Goal: Information Seeking & Learning: Learn about a topic

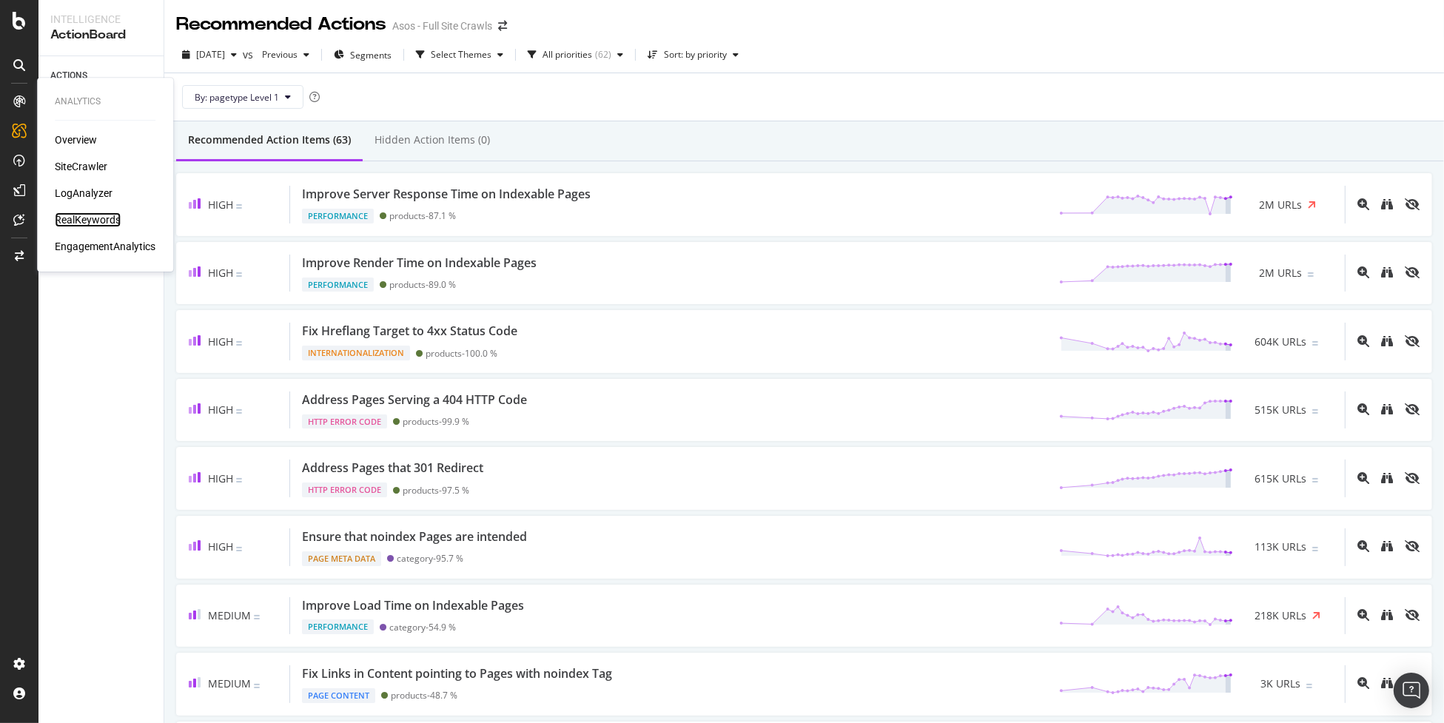
click at [97, 219] on div "RealKeywords" at bounding box center [88, 219] width 66 height 15
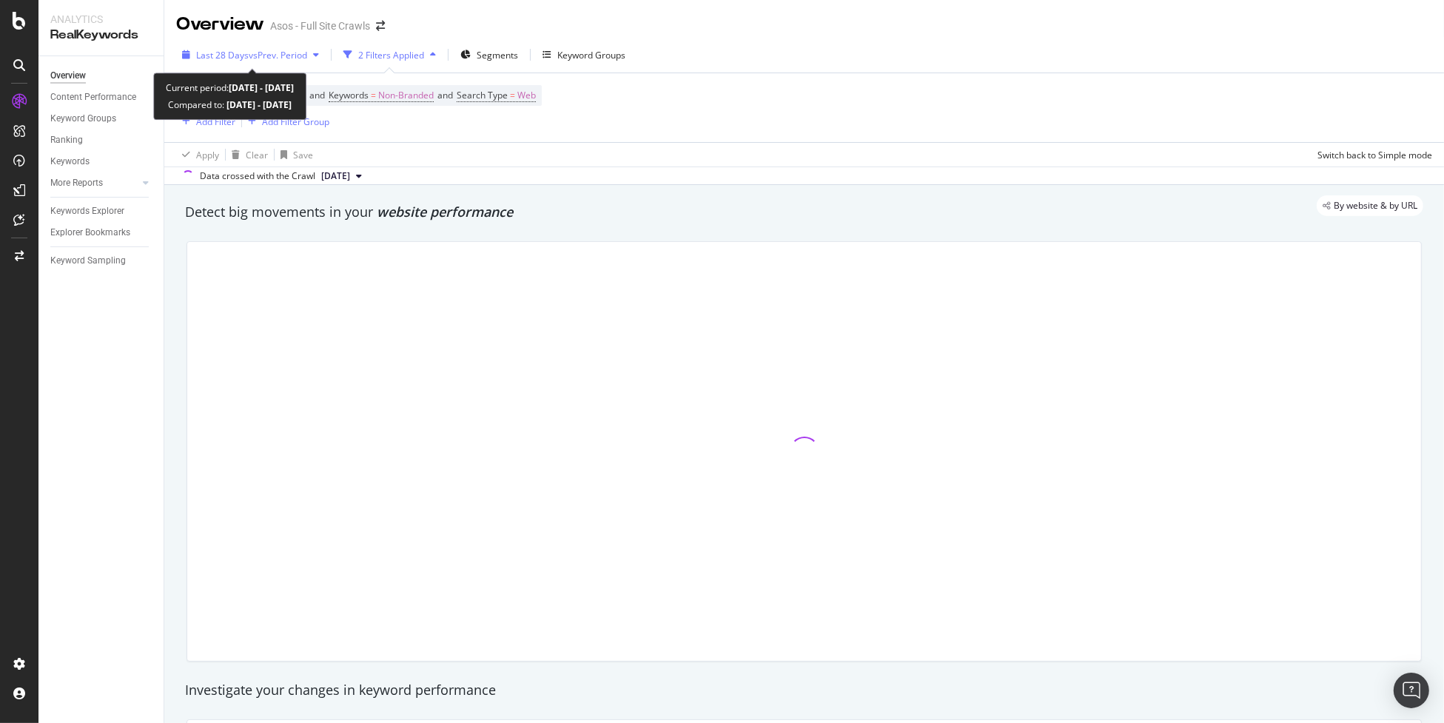
click at [281, 44] on div "Last 28 Days vs Prev. Period" at bounding box center [250, 55] width 149 height 22
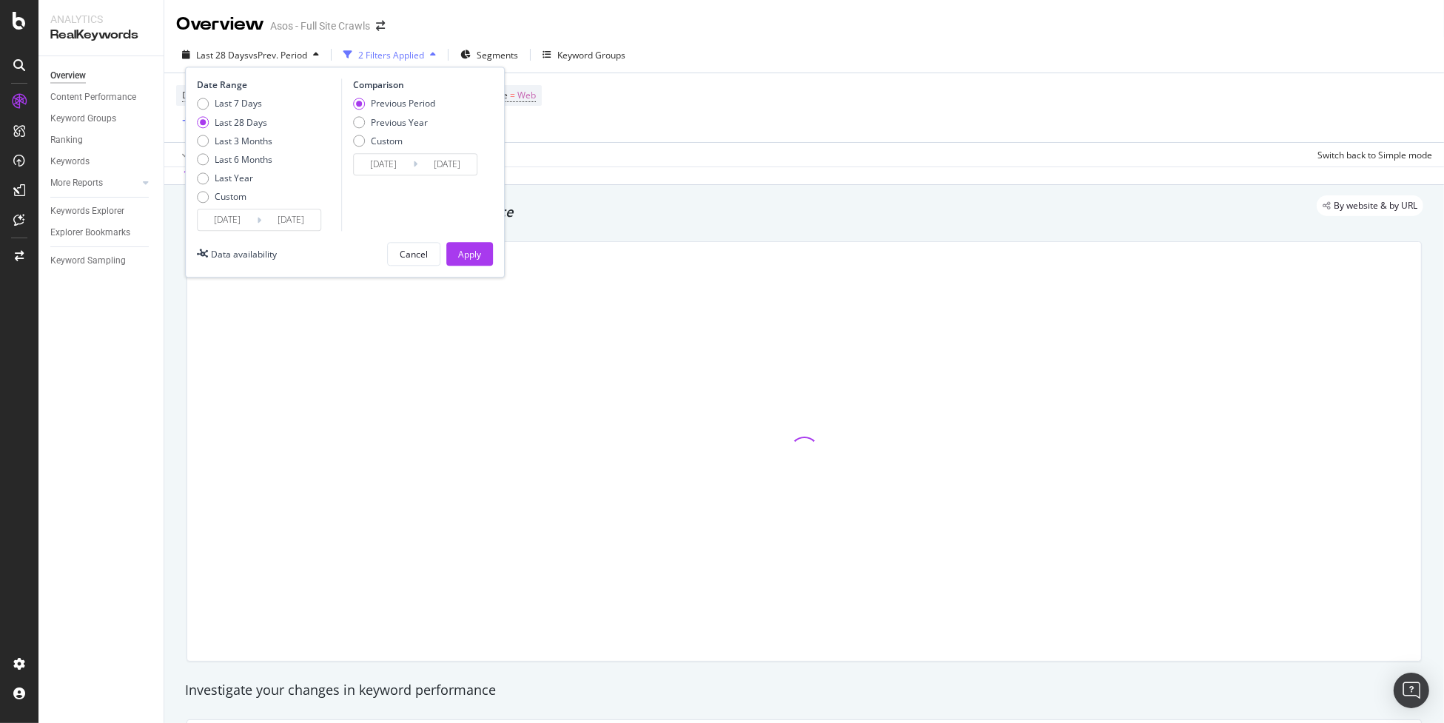
click at [232, 221] on input "[DATE]" at bounding box center [227, 220] width 59 height 21
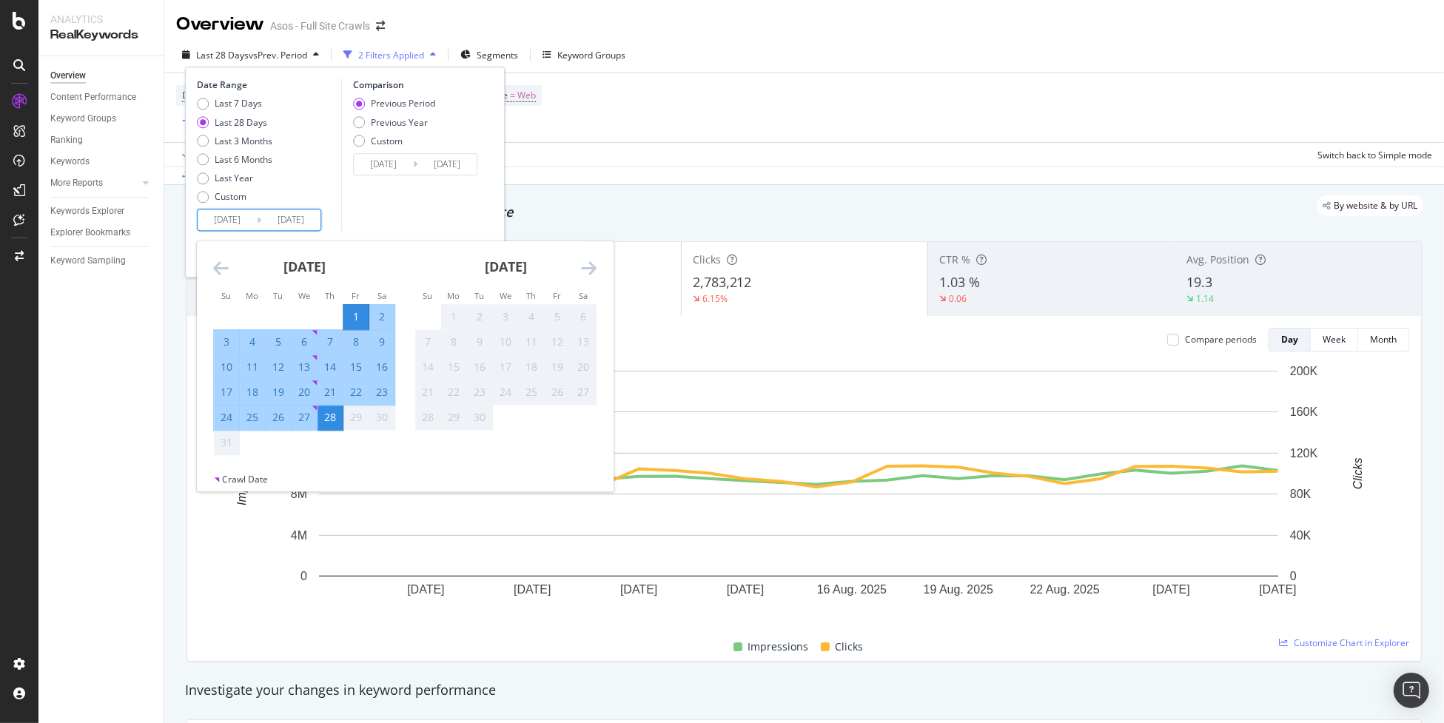
click at [234, 223] on input "[DATE]" at bounding box center [227, 220] width 59 height 21
click at [217, 266] on icon "Move backward to switch to the previous month." at bounding box center [221, 269] width 16 height 18
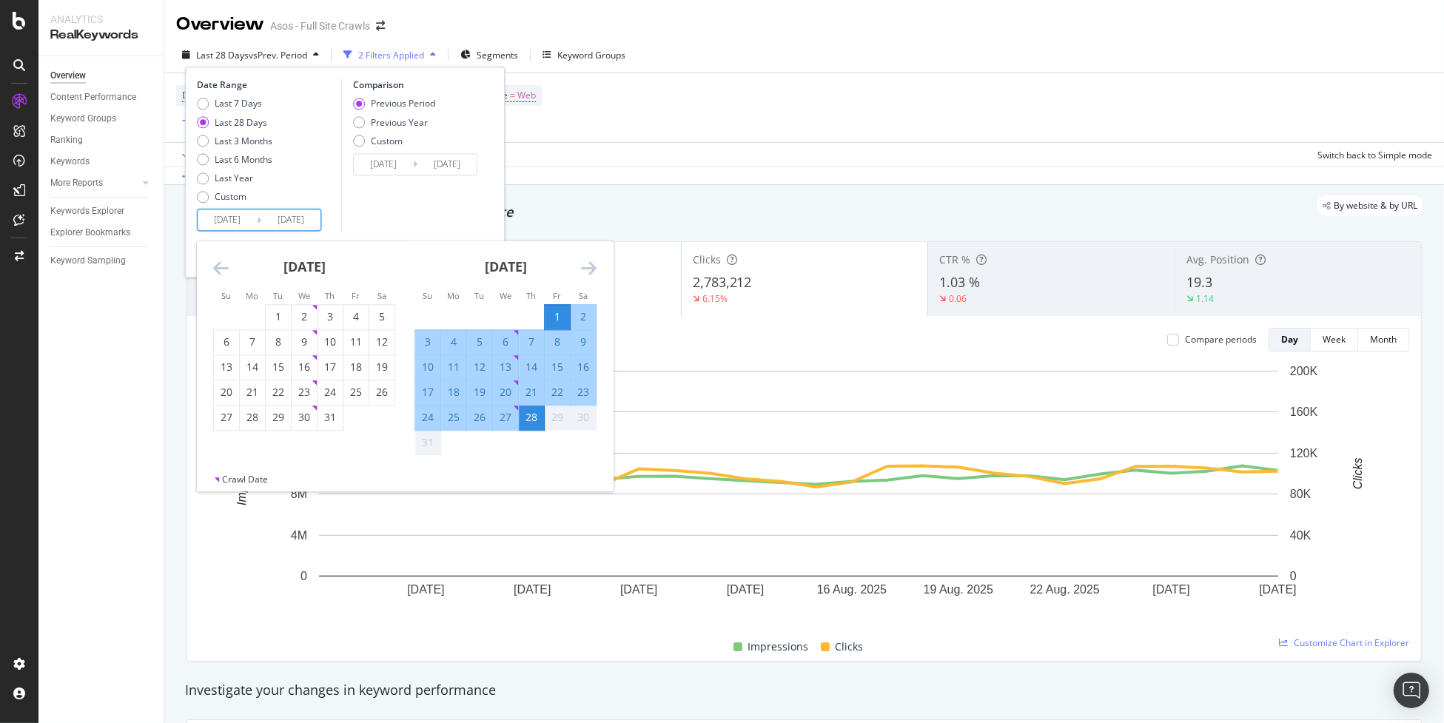
click at [217, 266] on icon "Move backward to switch to the previous month." at bounding box center [221, 269] width 16 height 18
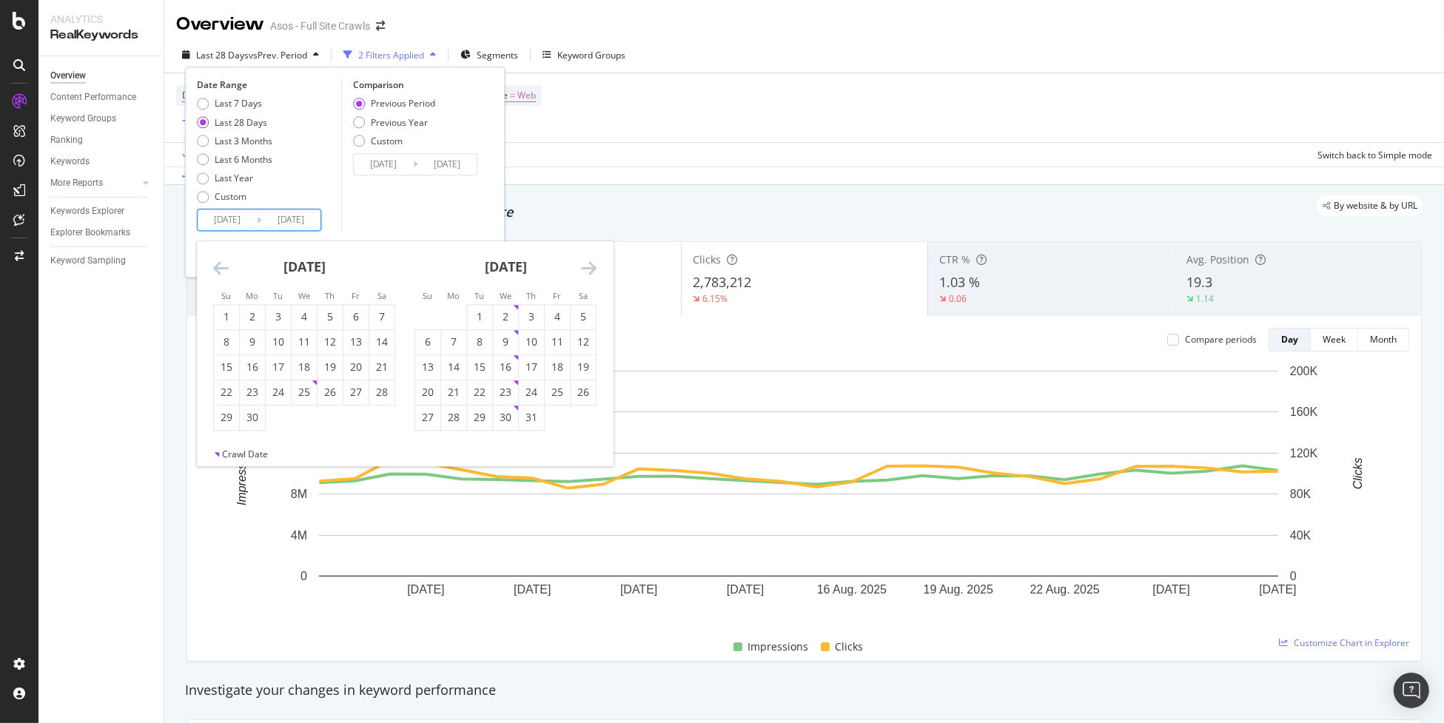
click at [217, 266] on icon "Move backward to switch to the previous month." at bounding box center [221, 269] width 16 height 18
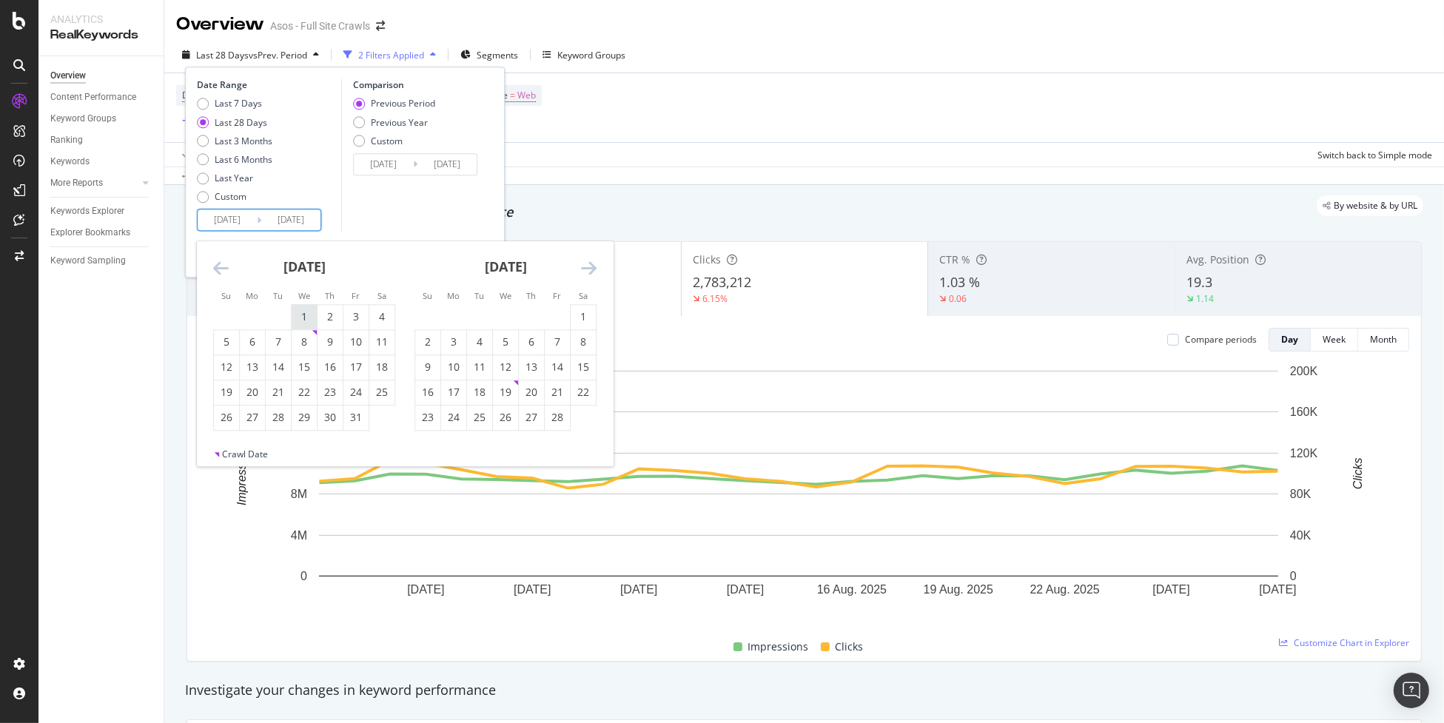
click at [294, 314] on div "1" at bounding box center [304, 317] width 25 height 15
type input "[DATE]"
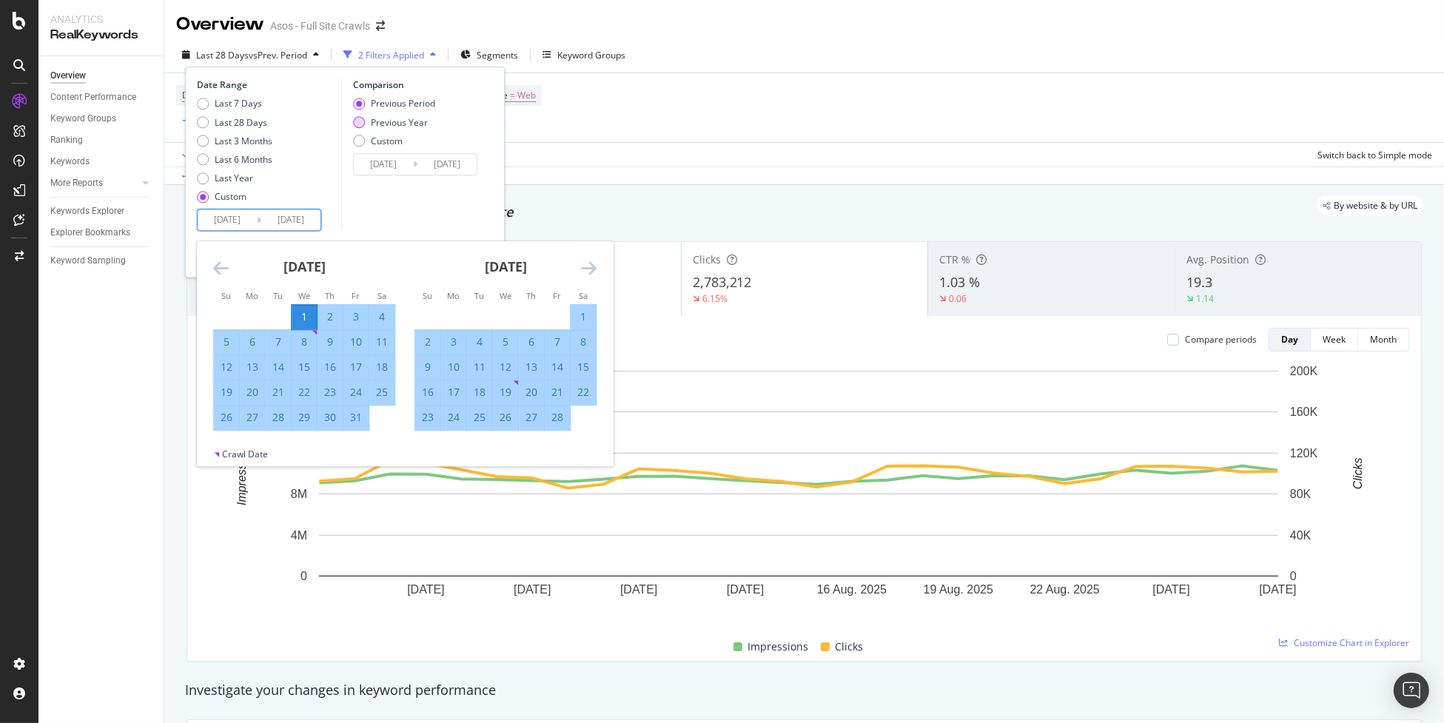
click at [407, 124] on div "Previous Year" at bounding box center [399, 122] width 57 height 13
type input "[DATE]"
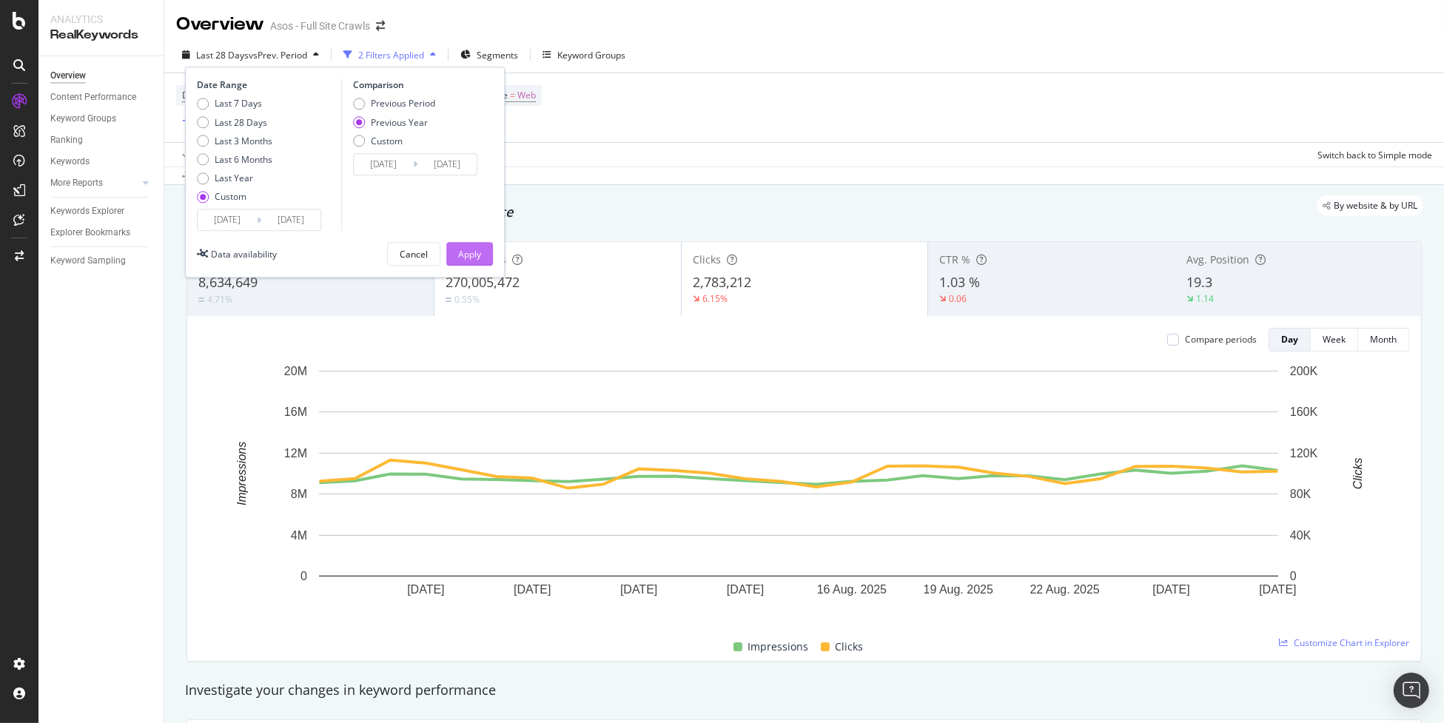
click at [481, 253] on button "Apply" at bounding box center [469, 255] width 47 height 24
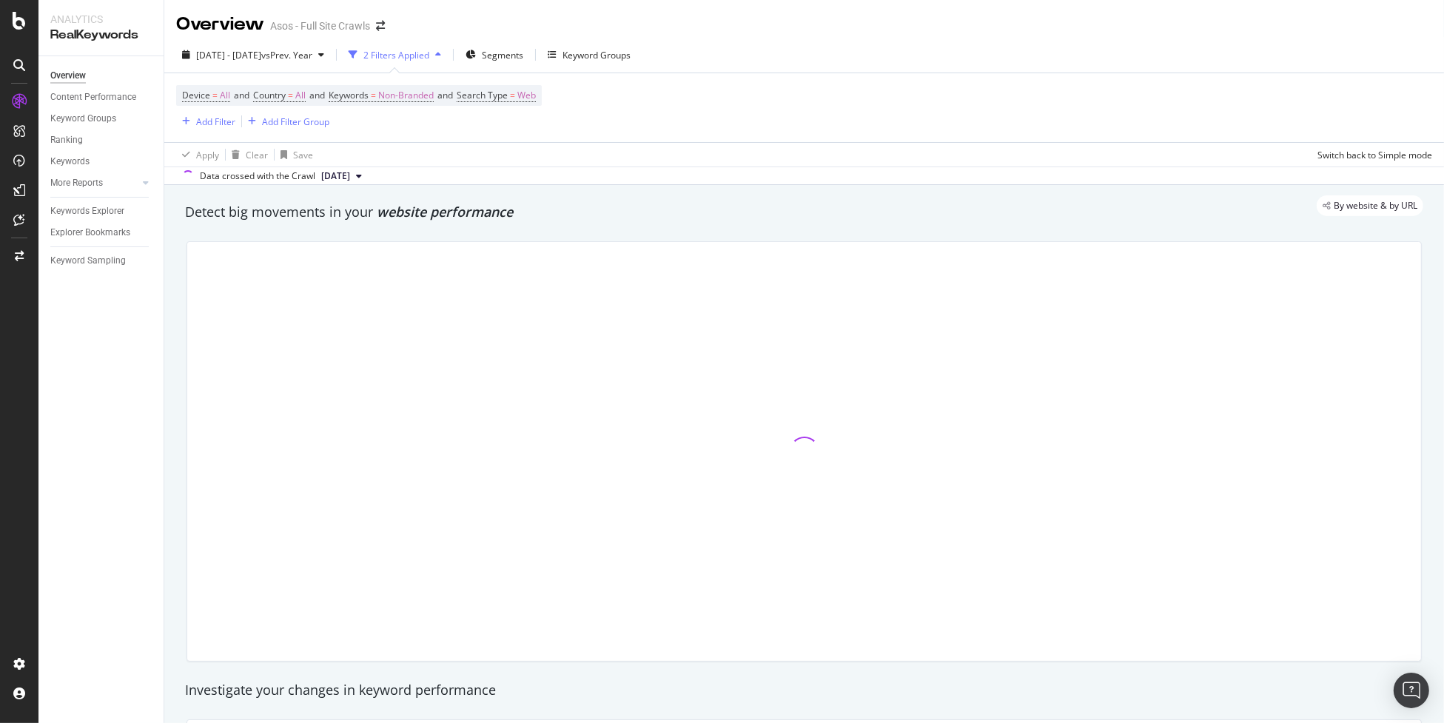
click at [419, 53] on div "2 Filters Applied" at bounding box center [396, 55] width 66 height 13
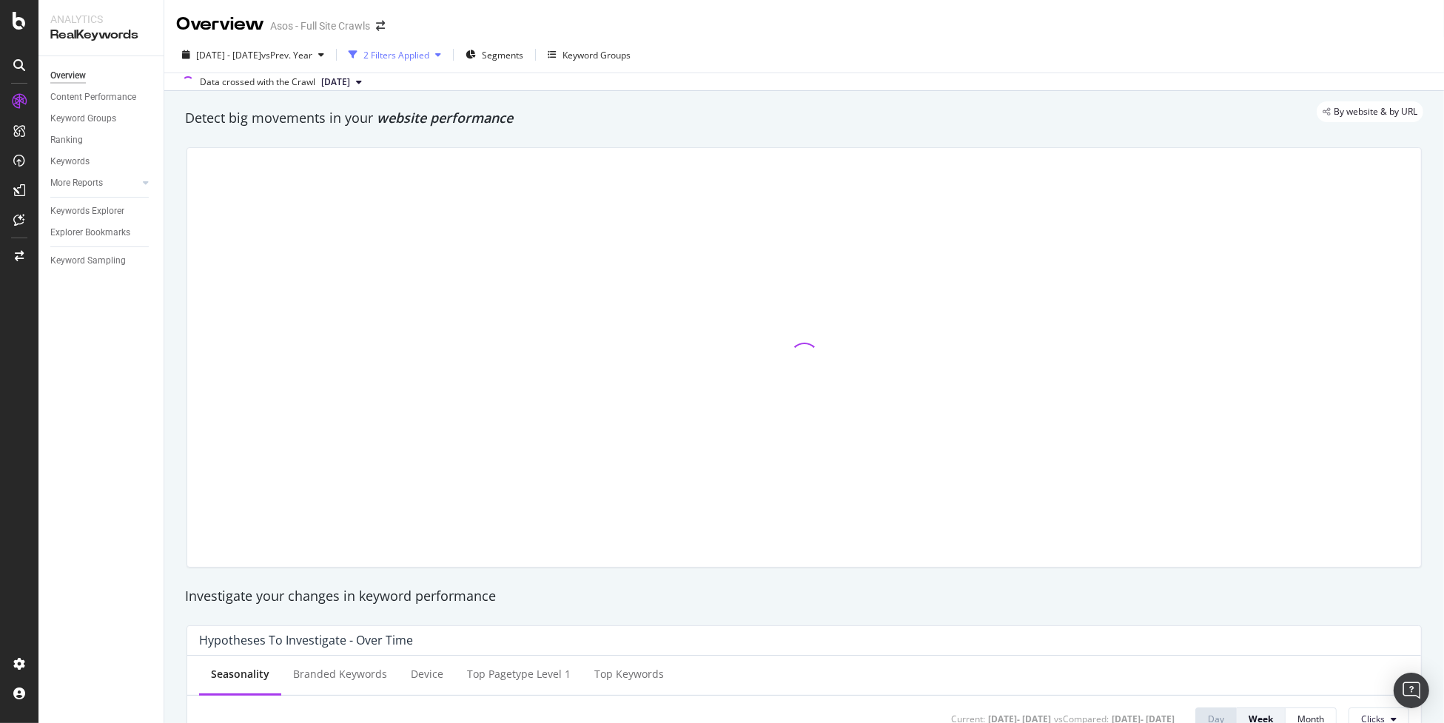
click at [419, 53] on div "2 Filters Applied" at bounding box center [396, 55] width 66 height 13
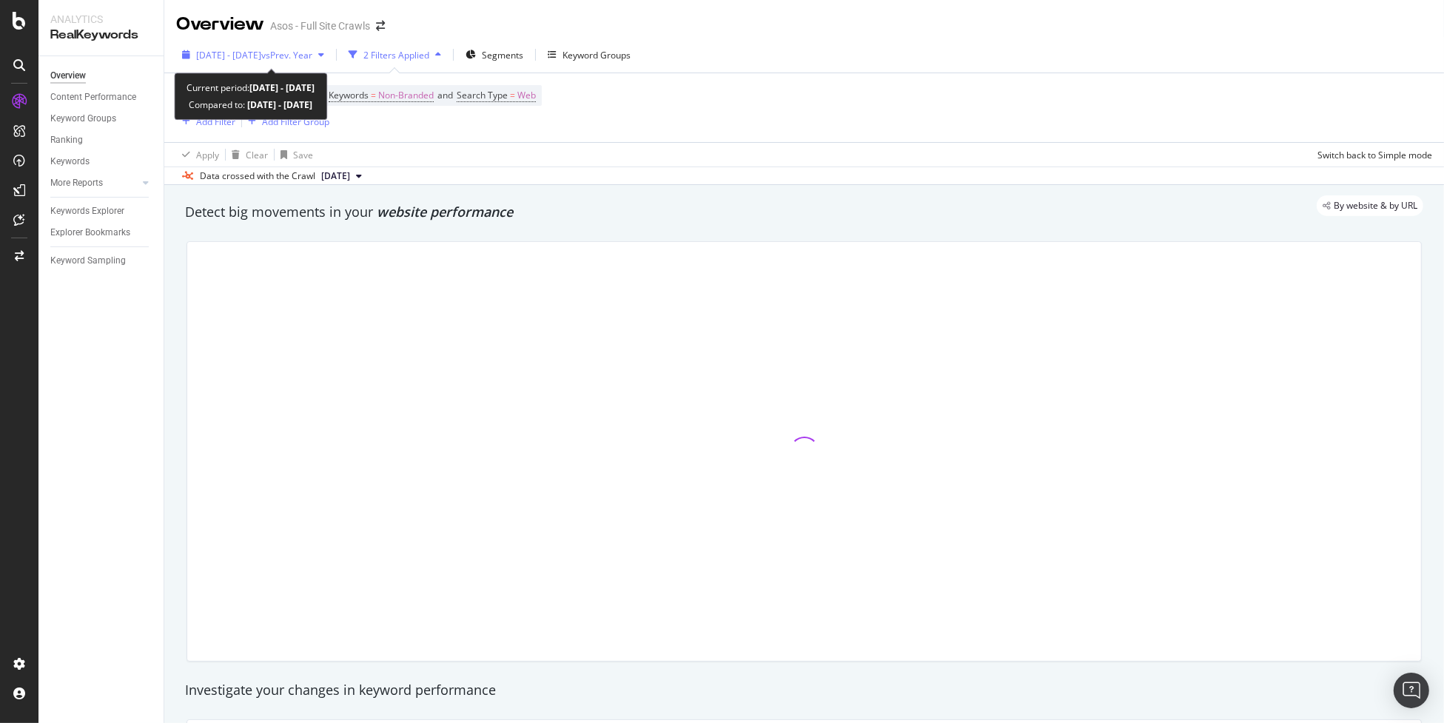
click at [306, 50] on span "vs Prev. Year" at bounding box center [286, 55] width 51 height 13
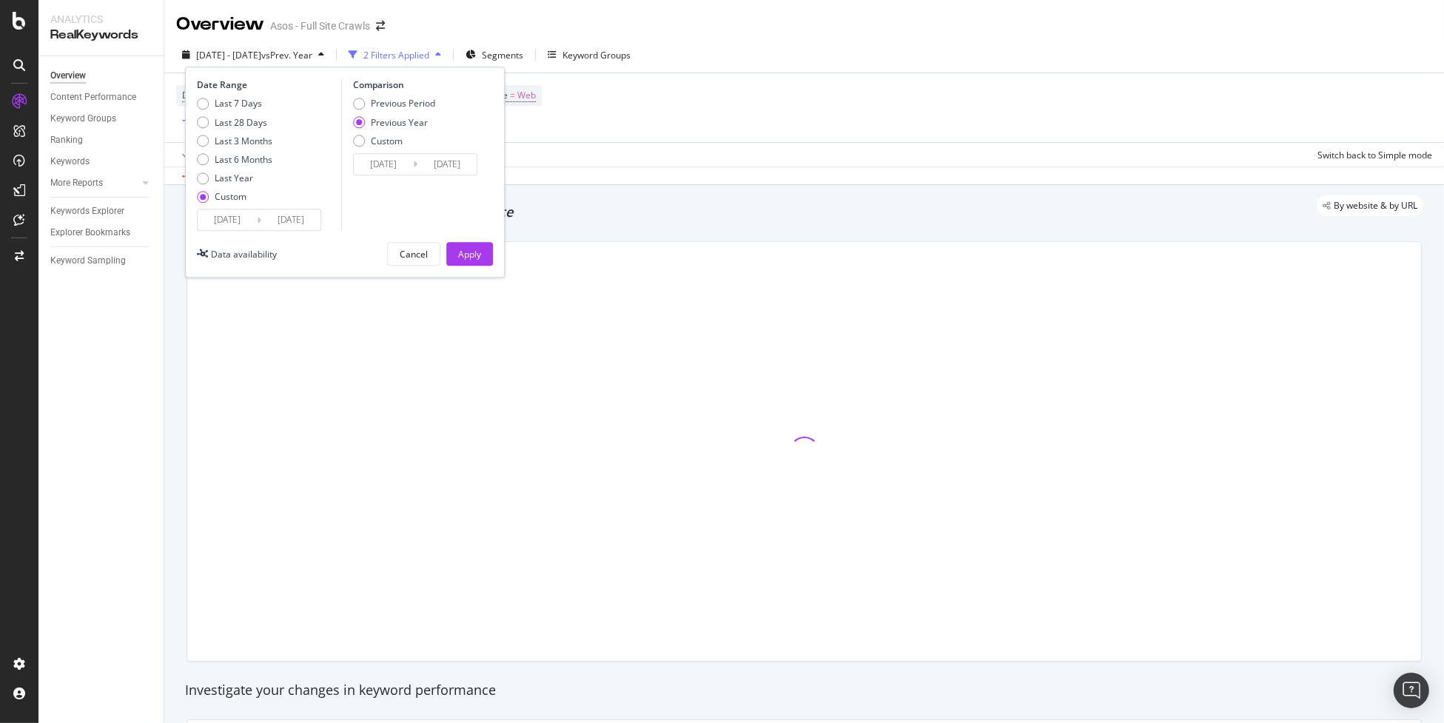
click at [648, 137] on div "Device = All and Country = All and Keywords = Non-Branded and Search Type = Web…" at bounding box center [804, 107] width 1256 height 69
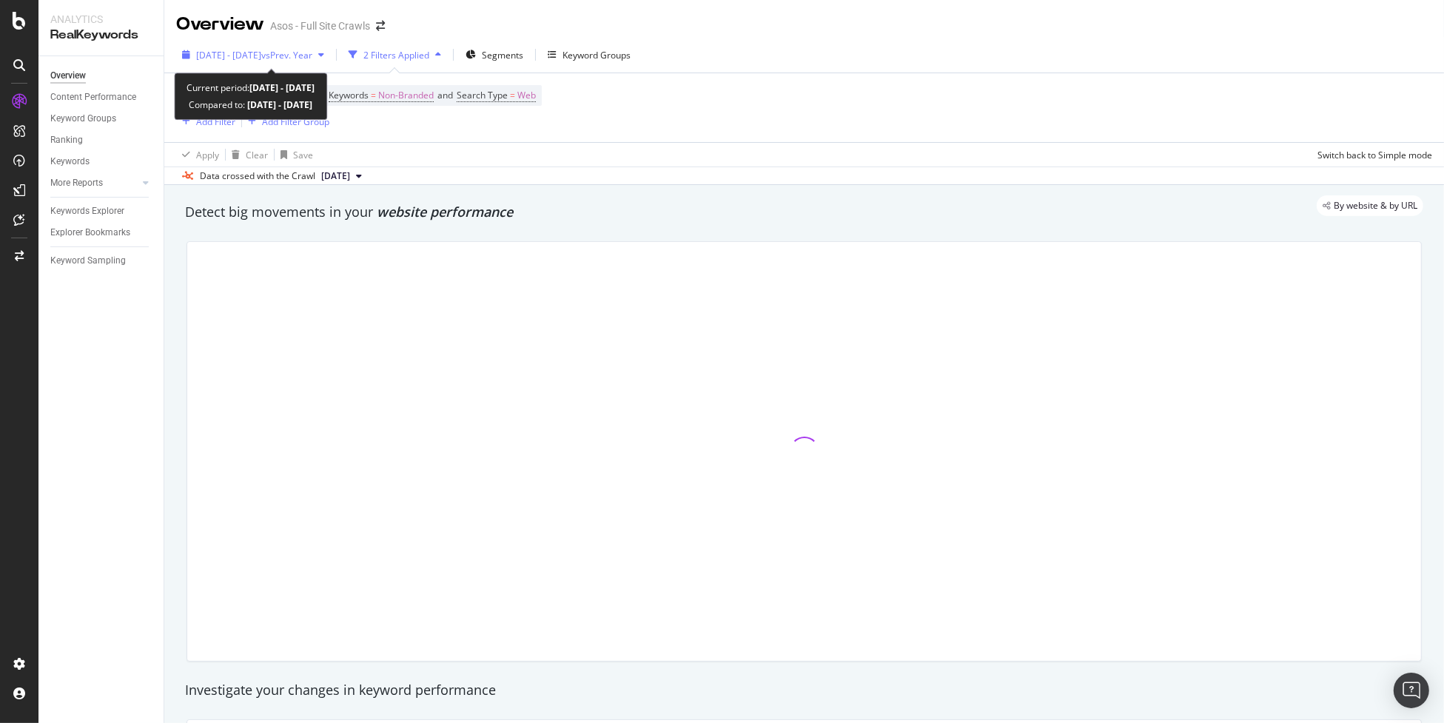
click at [261, 56] on span "[DATE] - [DATE]" at bounding box center [228, 55] width 65 height 13
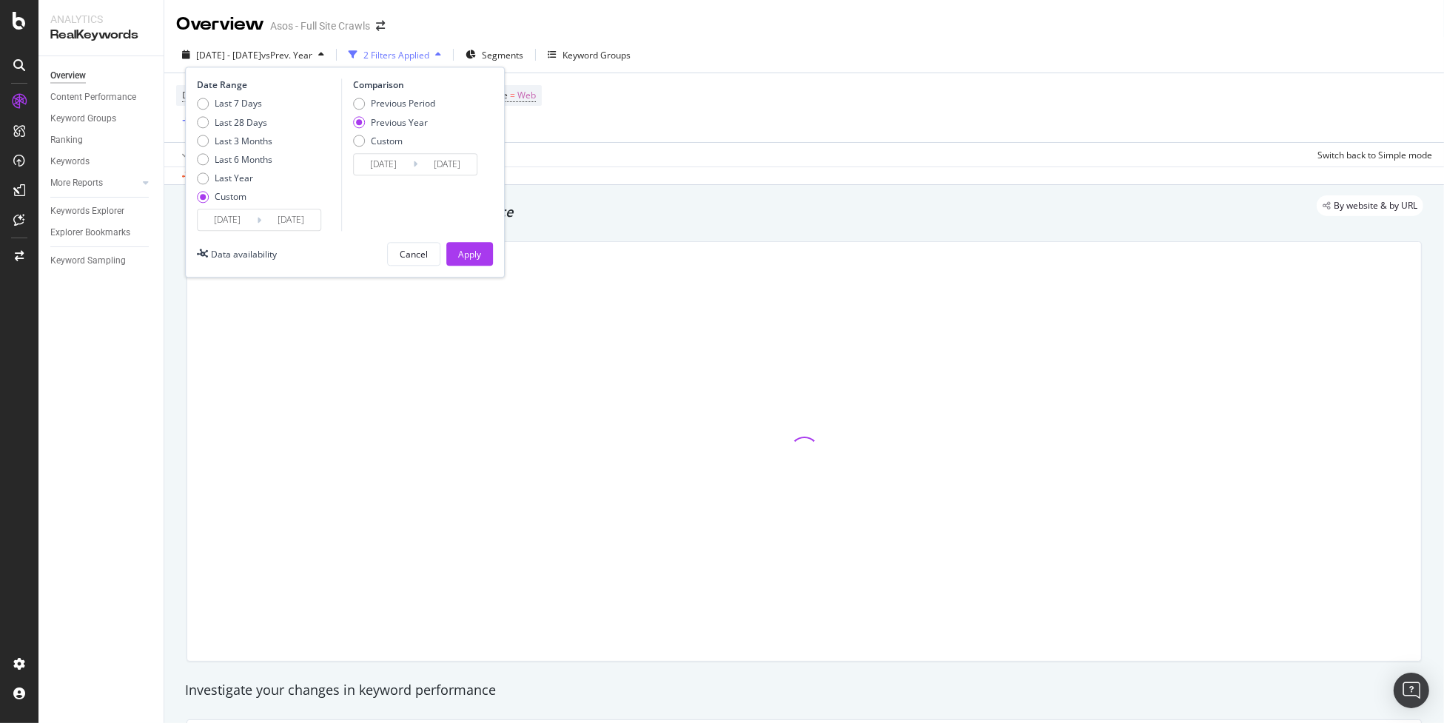
click at [232, 220] on input "[DATE]" at bounding box center [227, 220] width 59 height 21
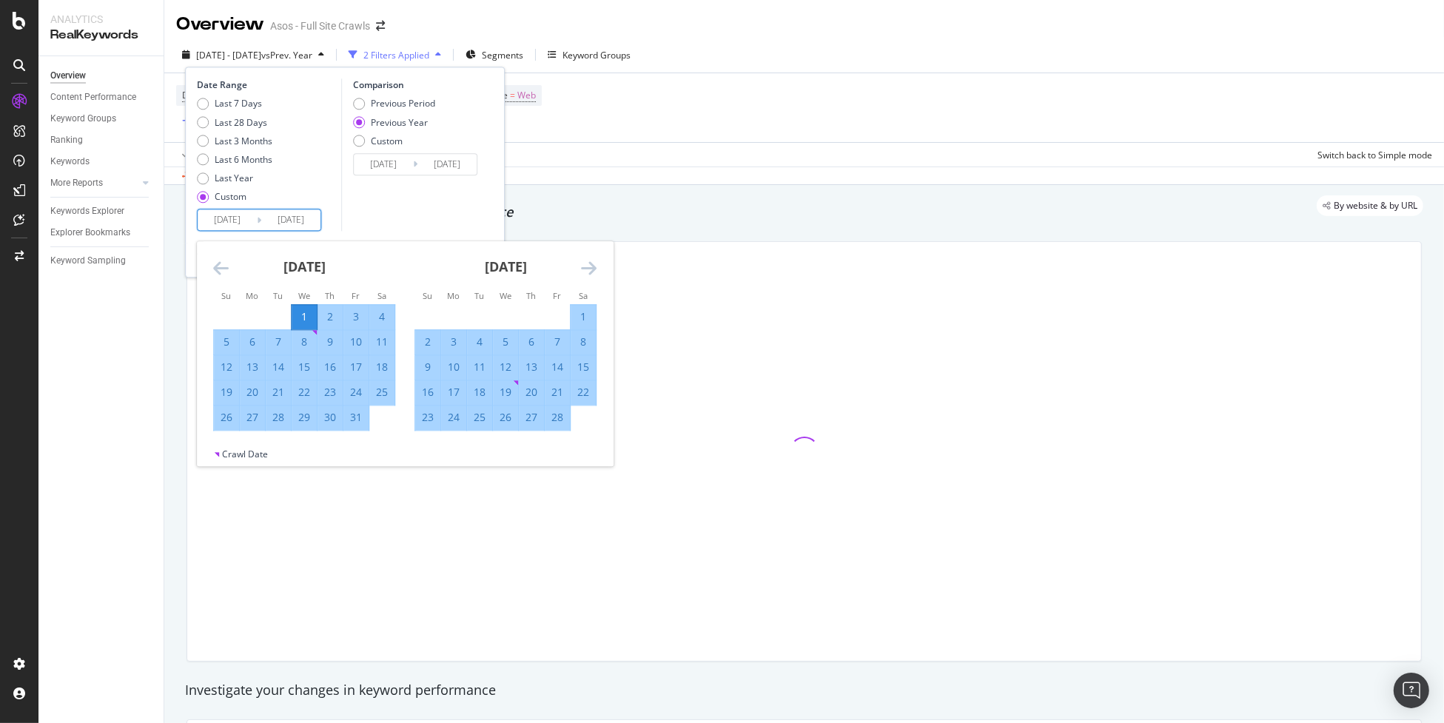
click at [462, 213] on div "Comparison Previous Period Previous Year Custom [DATE] Navigate forward to inte…" at bounding box center [411, 155] width 141 height 152
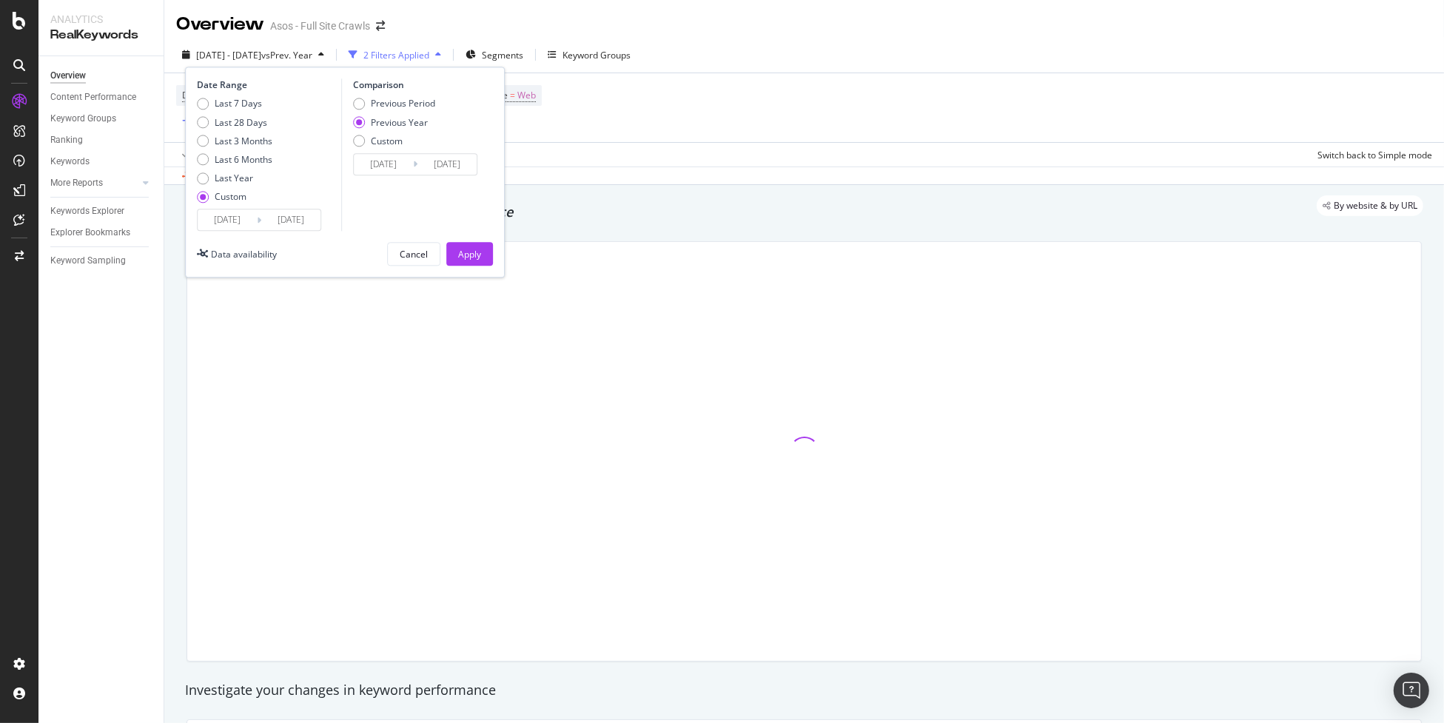
click at [305, 220] on input "[DATE]" at bounding box center [290, 220] width 59 height 21
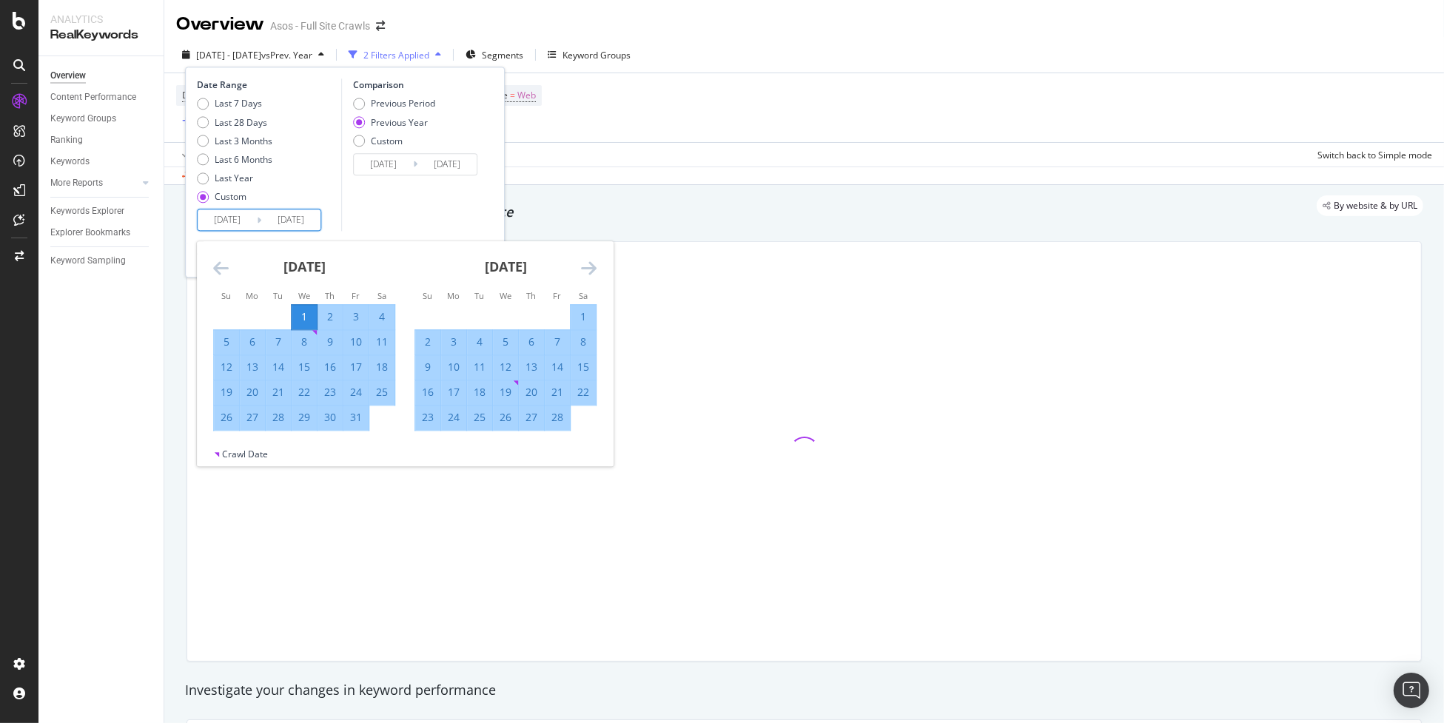
click at [586, 270] on icon "Move forward to switch to the next month." at bounding box center [589, 269] width 16 height 18
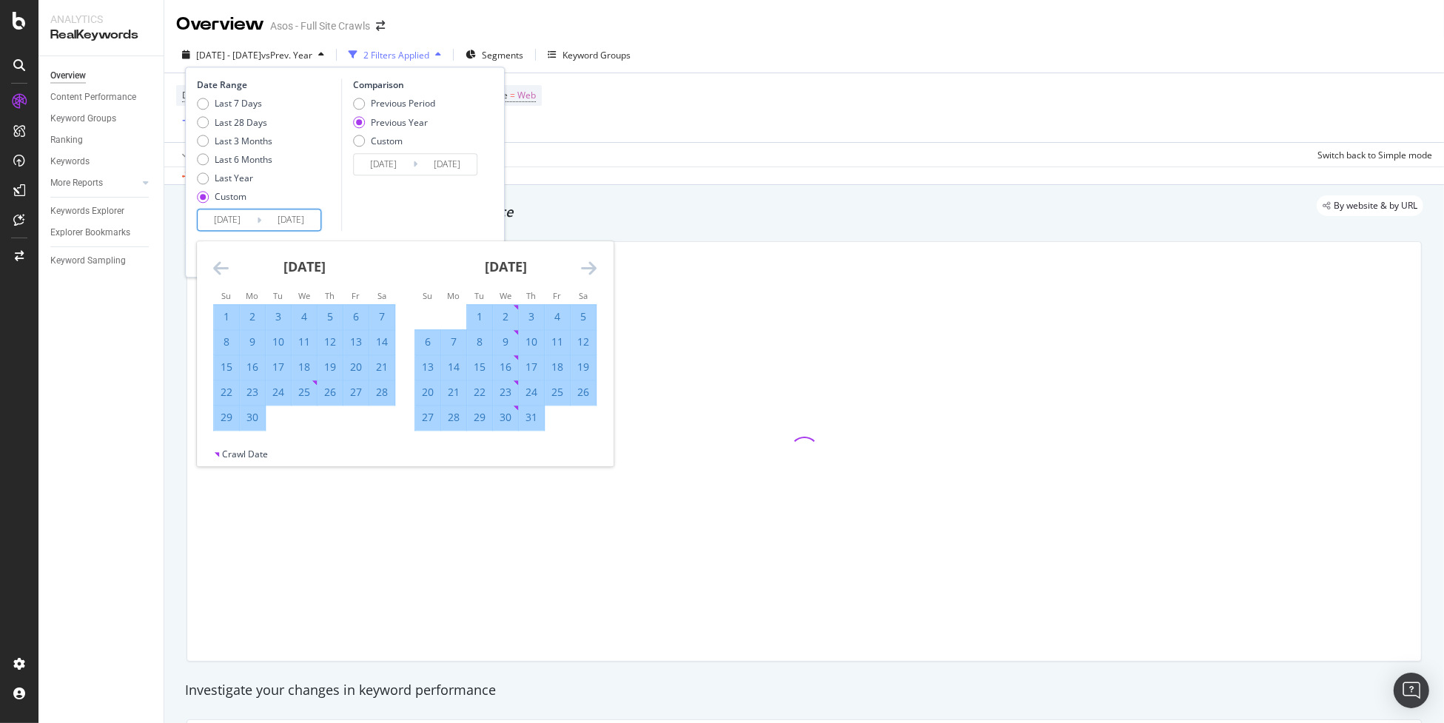
click at [586, 270] on icon "Move forward to switch to the next month." at bounding box center [589, 269] width 16 height 18
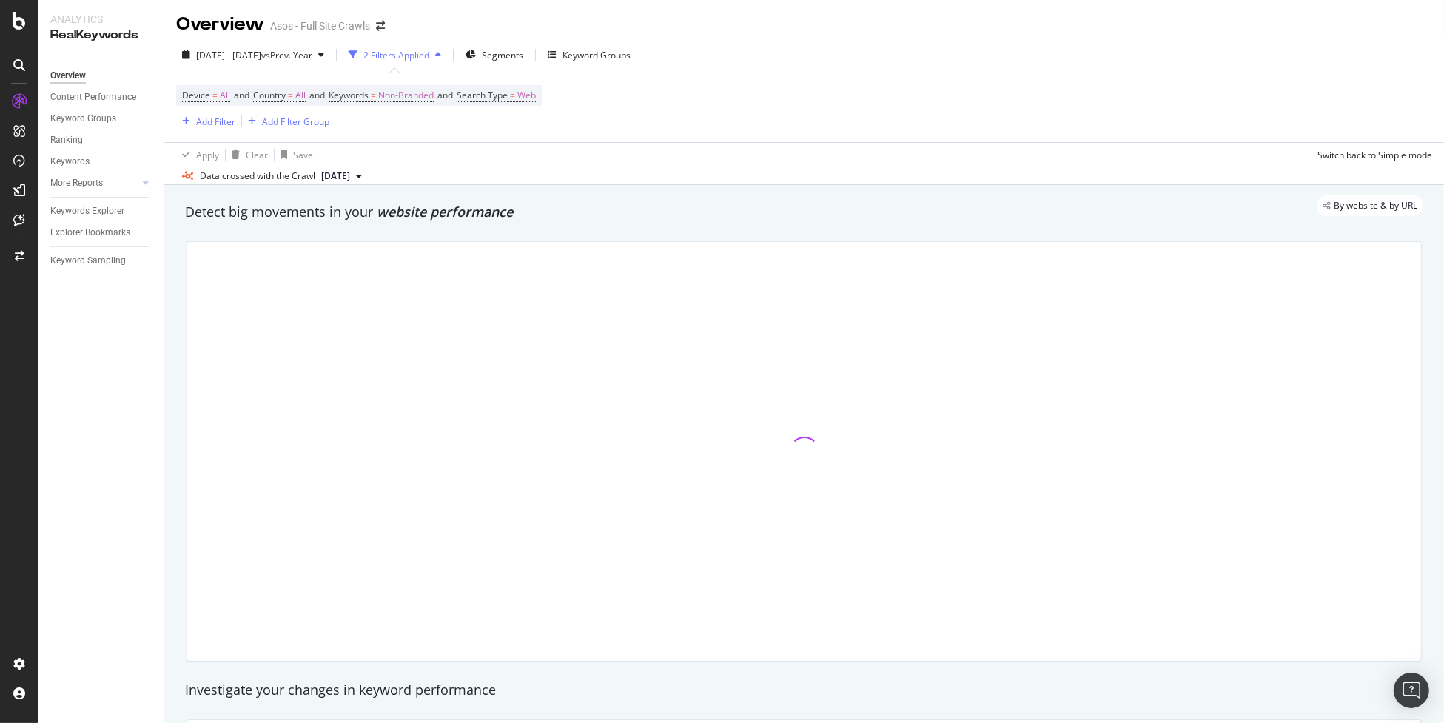
click at [672, 167] on div "Data crossed with the Crawl [DATE]" at bounding box center [803, 176] width 1279 height 18
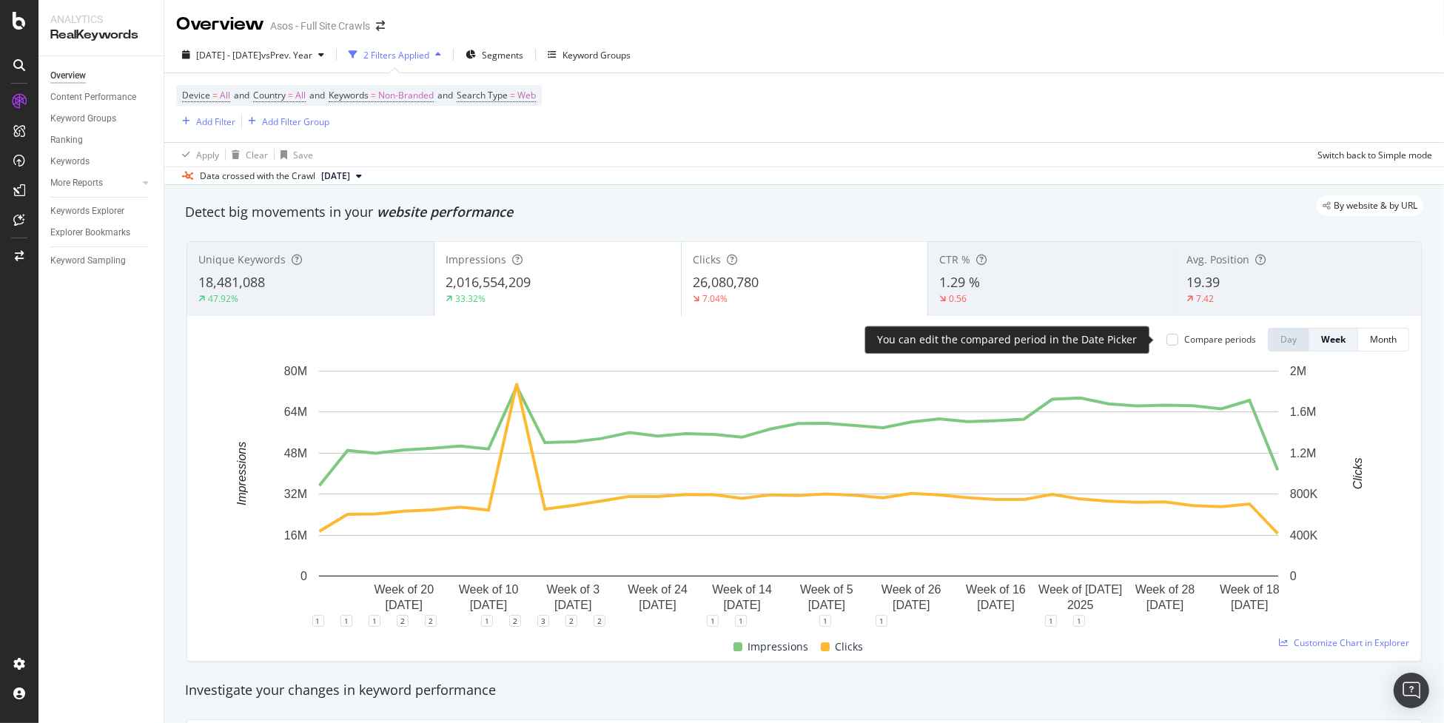
click at [1169, 343] on div "Compare periods" at bounding box center [1211, 339] width 90 height 13
click at [1167, 342] on div at bounding box center [1172, 340] width 12 height 12
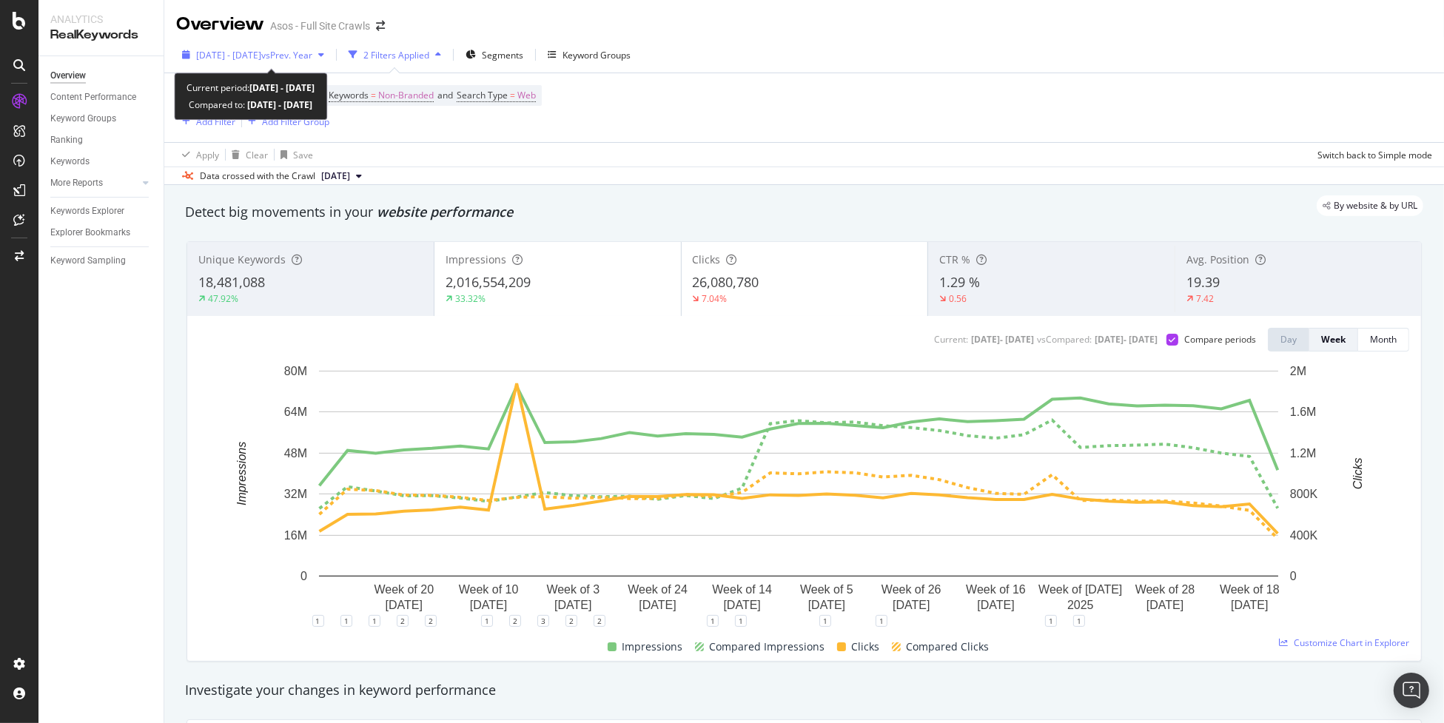
click at [261, 50] on span "[DATE] - [DATE]" at bounding box center [228, 55] width 65 height 13
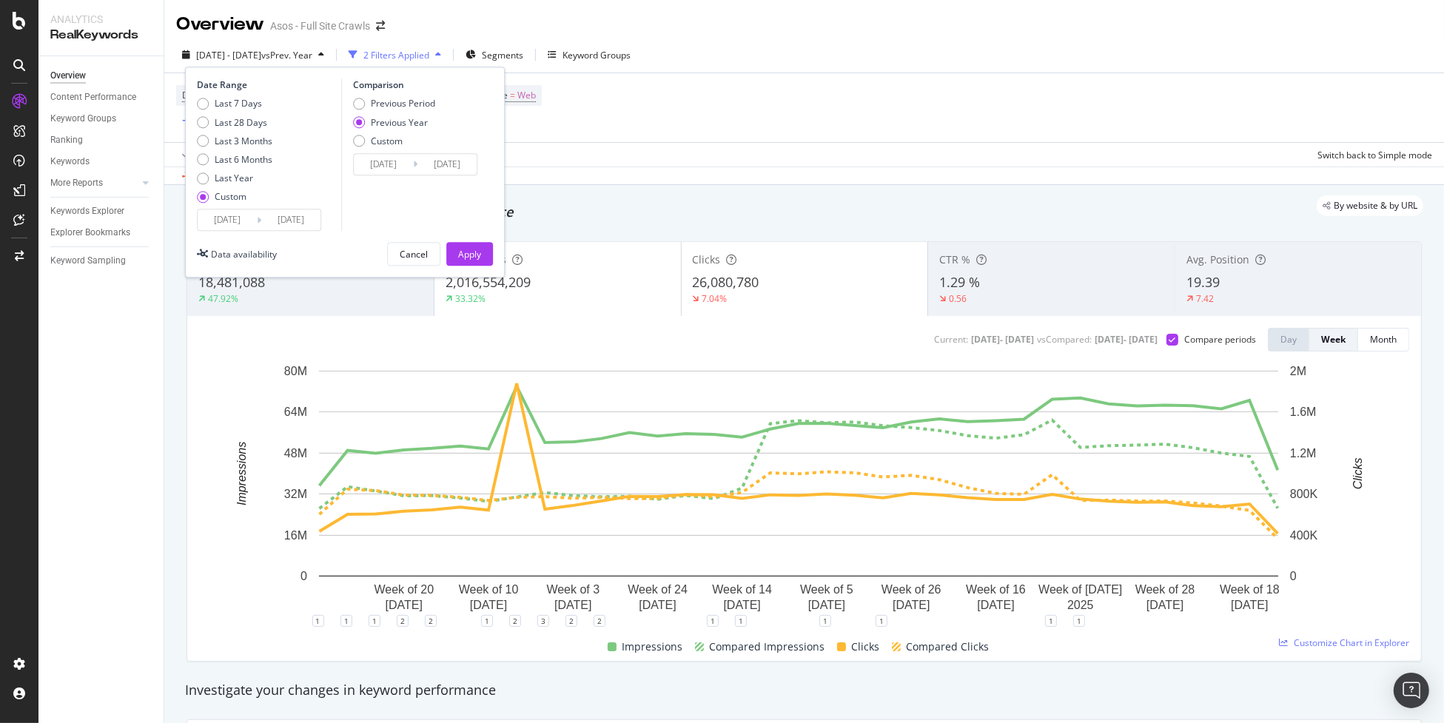
click at [232, 217] on input "[DATE]" at bounding box center [227, 220] width 59 height 21
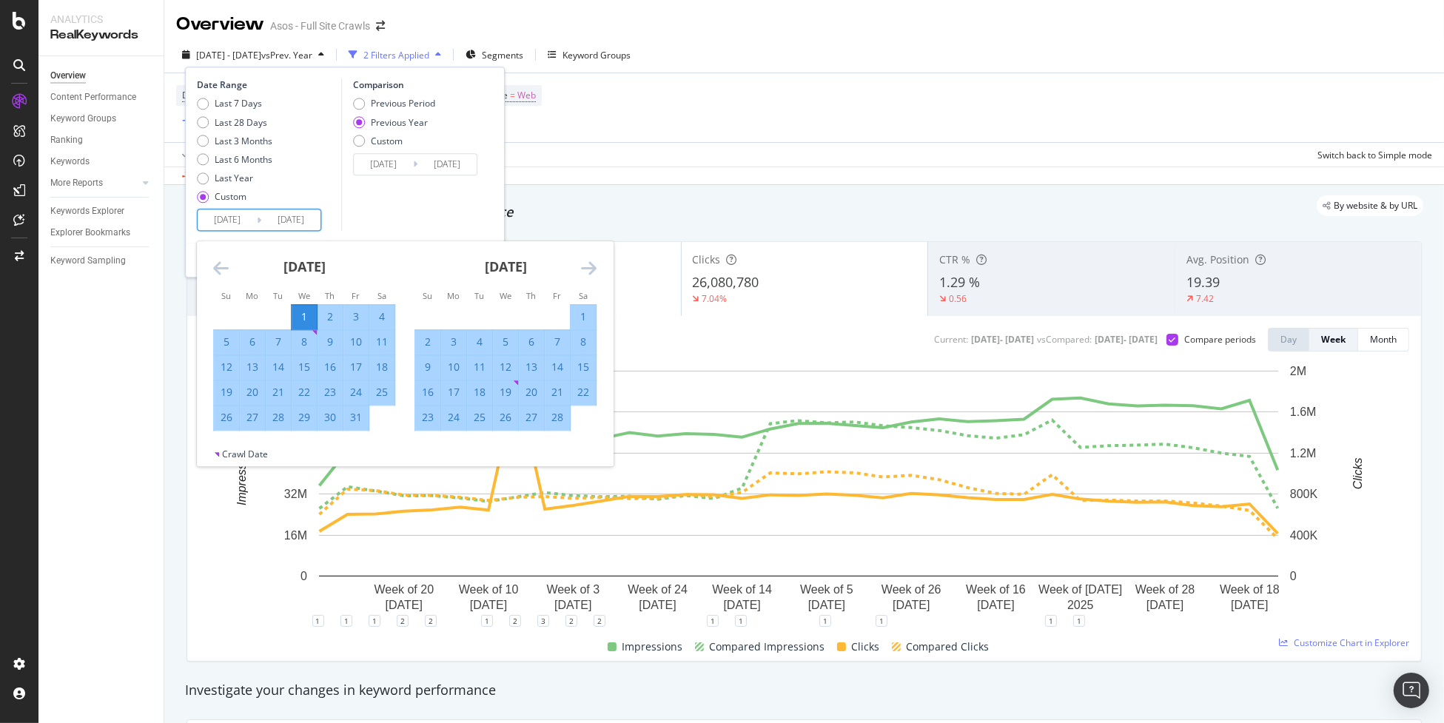
click at [223, 270] on icon "Move backward to switch to the previous month." at bounding box center [221, 269] width 16 height 18
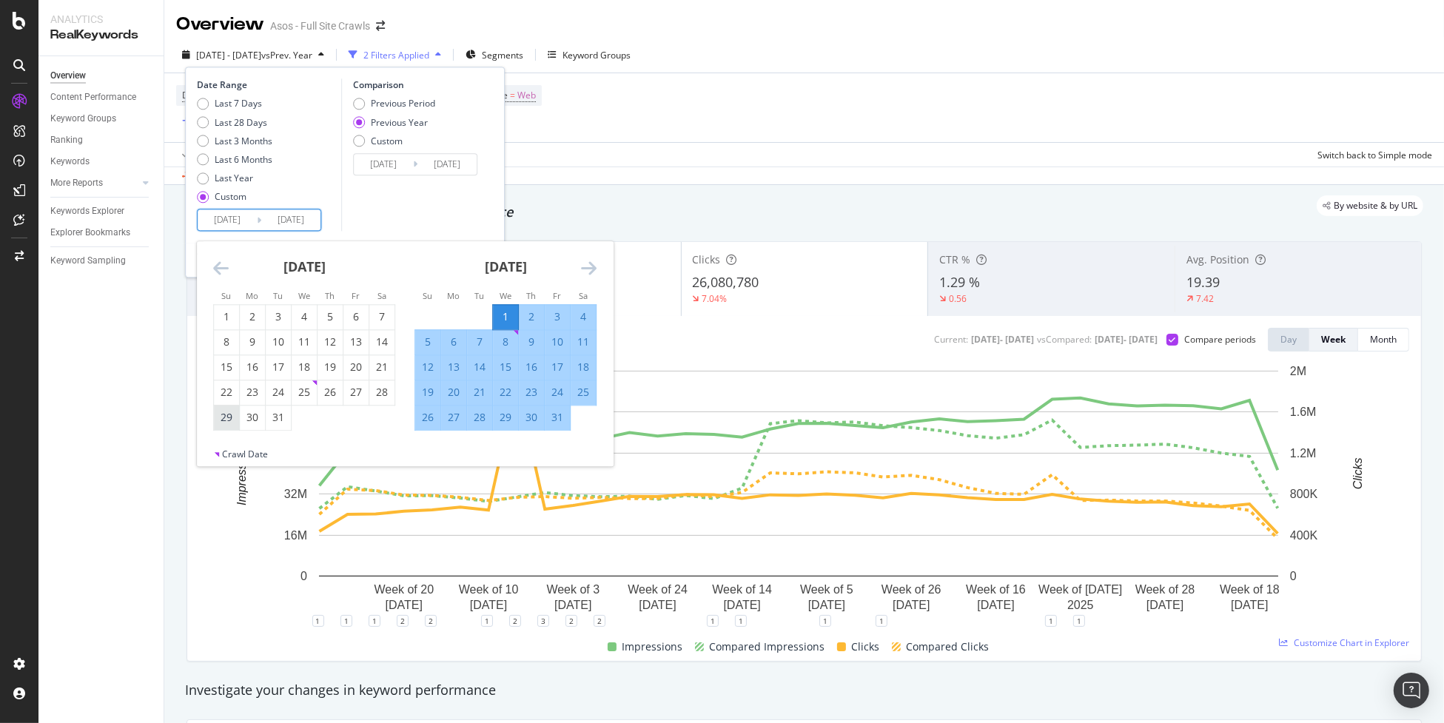
click at [227, 418] on div "29" at bounding box center [226, 418] width 25 height 15
type input "2024/12/29"
type input "2023/12/31"
click at [427, 345] on div "5" at bounding box center [427, 342] width 25 height 15
type input "2025/01/05"
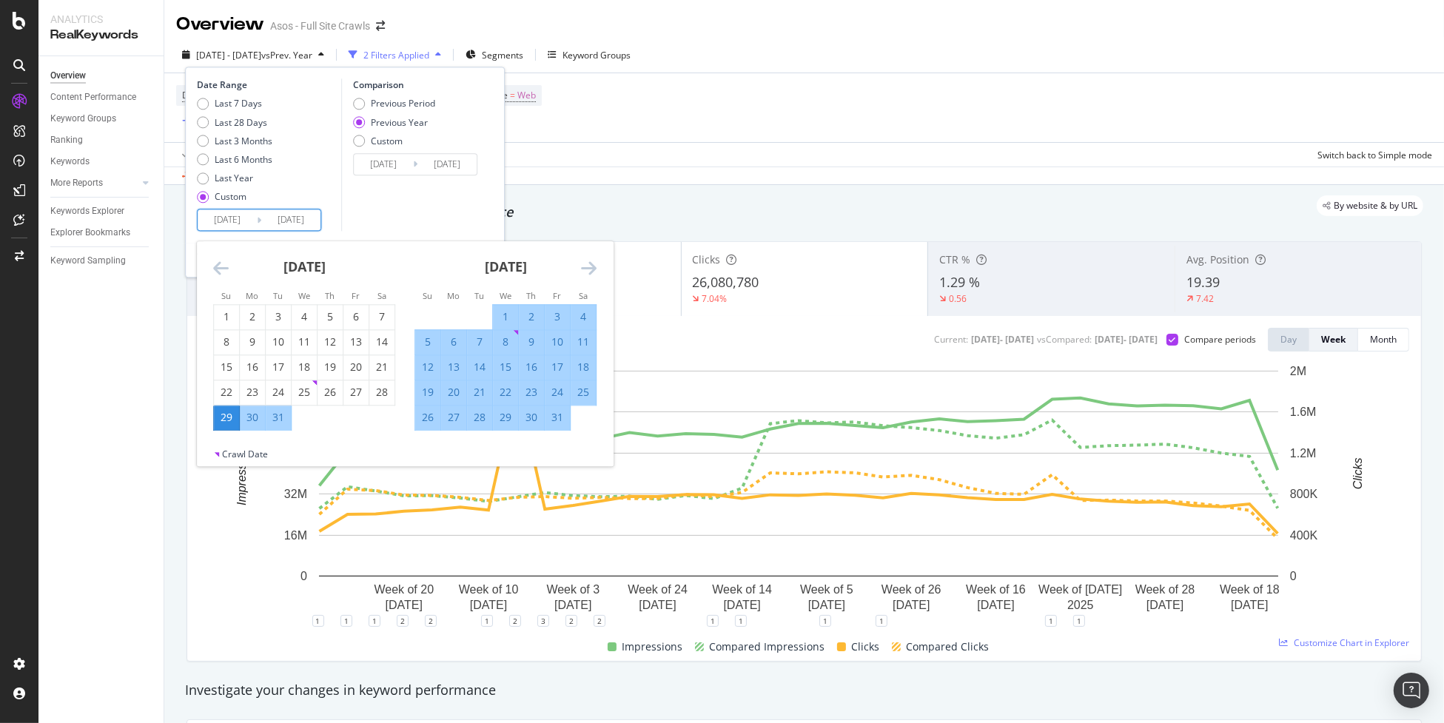
type input "2024/01/07"
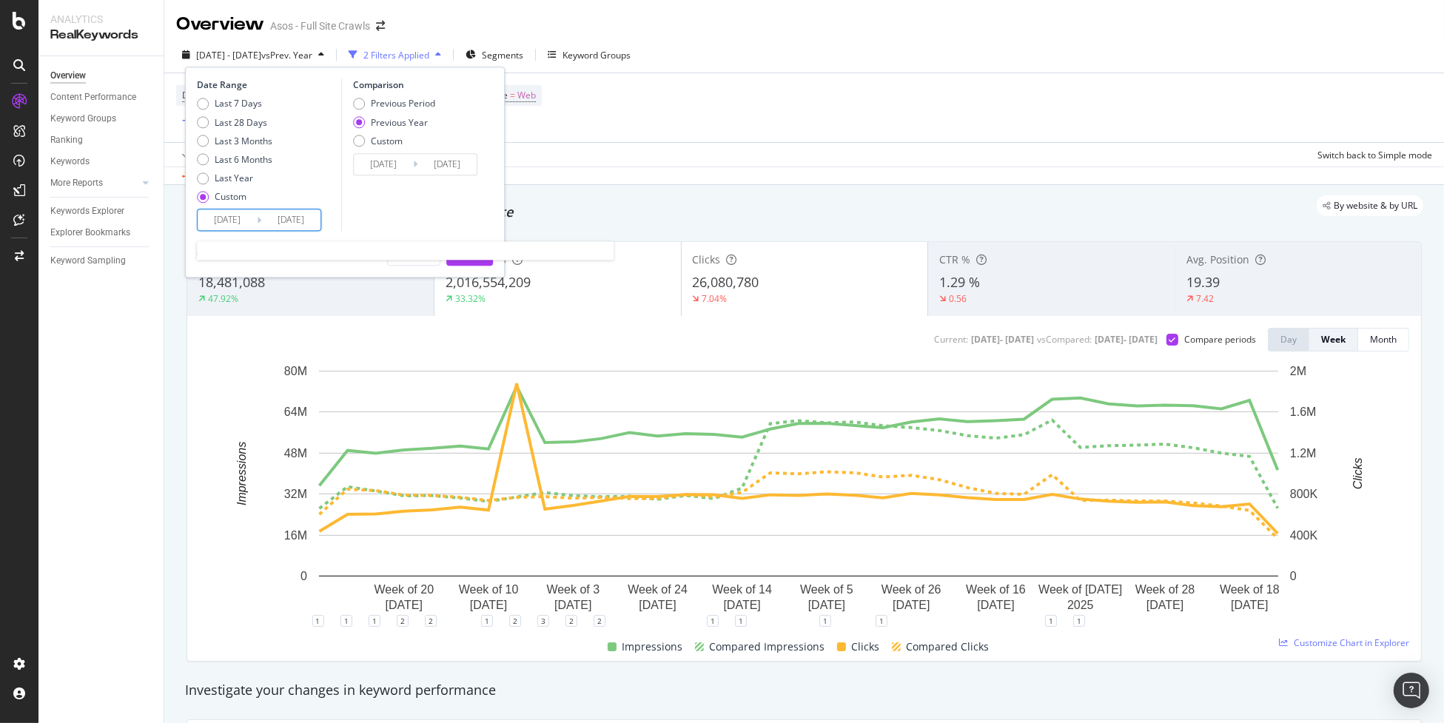
click at [217, 220] on input "2024/12/29" at bounding box center [227, 220] width 59 height 21
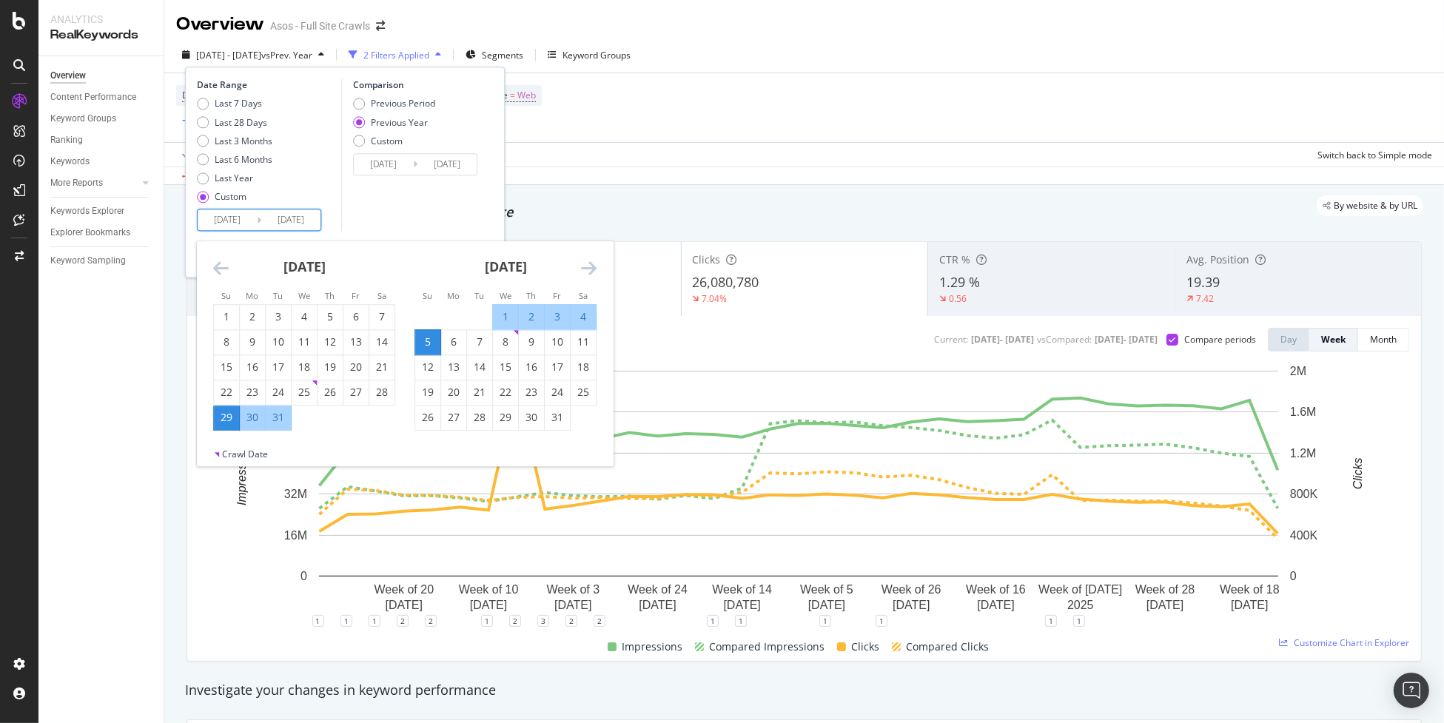
click at [426, 335] on div "5" at bounding box center [427, 342] width 25 height 15
type input "2025/01/05"
type input "2024/01/07"
click at [592, 270] on icon "Move forward to switch to the next month." at bounding box center [589, 269] width 16 height 18
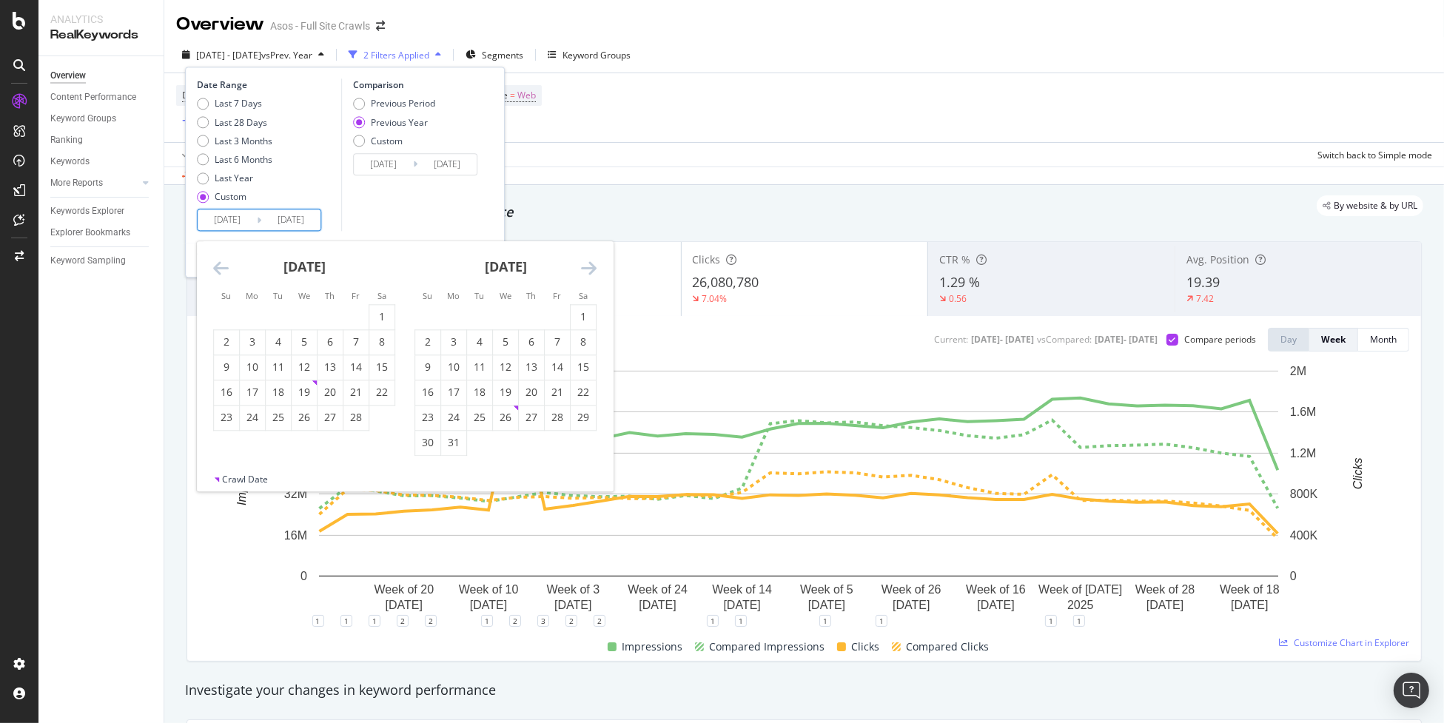
click at [592, 270] on icon "Move forward to switch to the next month." at bounding box center [589, 269] width 16 height 18
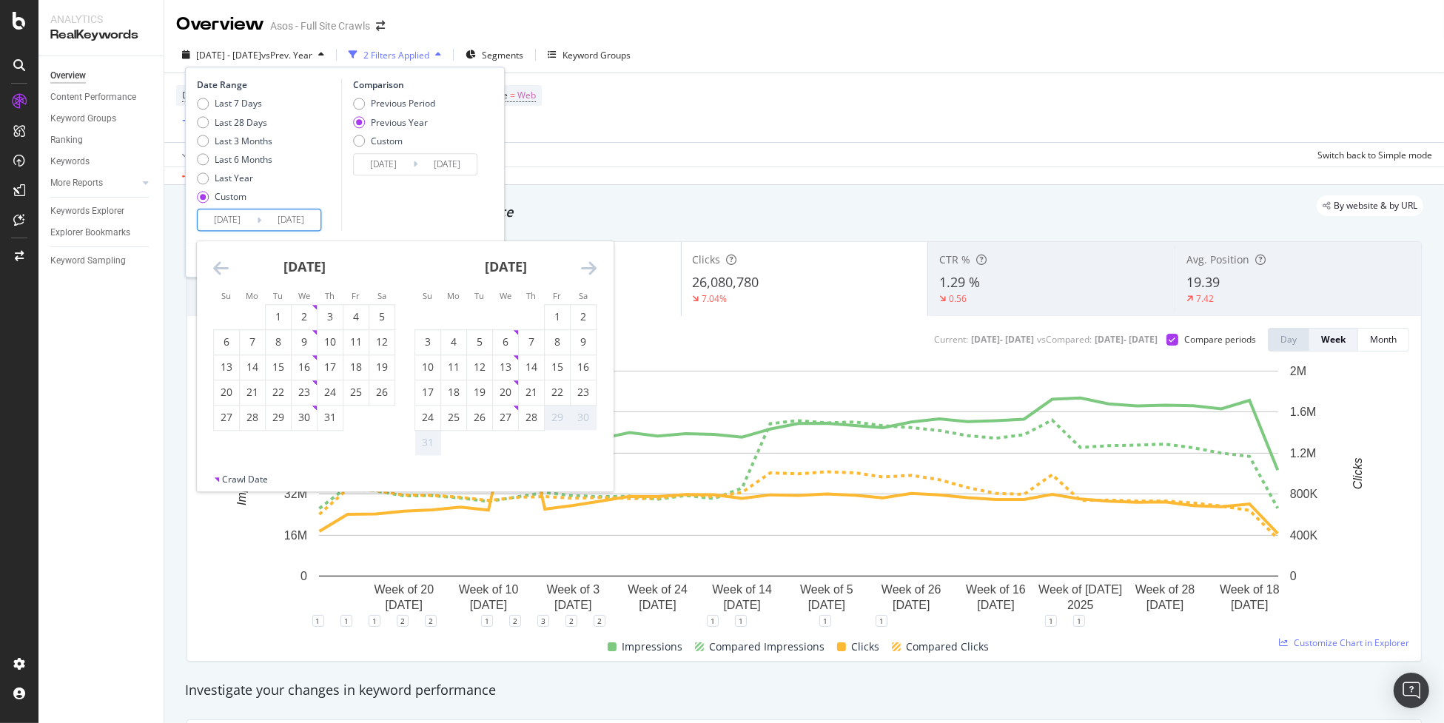
click at [592, 270] on icon "Move forward to switch to the next month." at bounding box center [589, 269] width 16 height 18
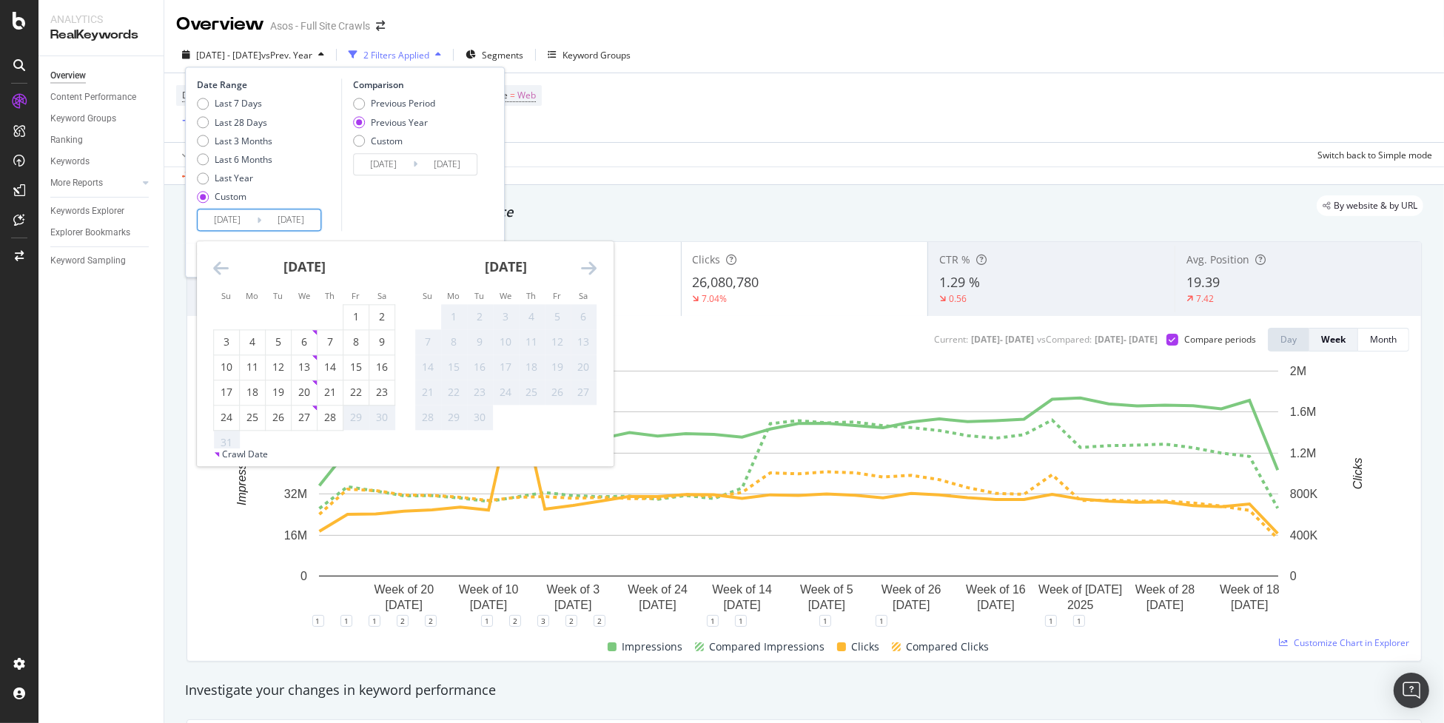
click at [222, 266] on icon "Move backward to switch to the previous month." at bounding box center [221, 269] width 16 height 18
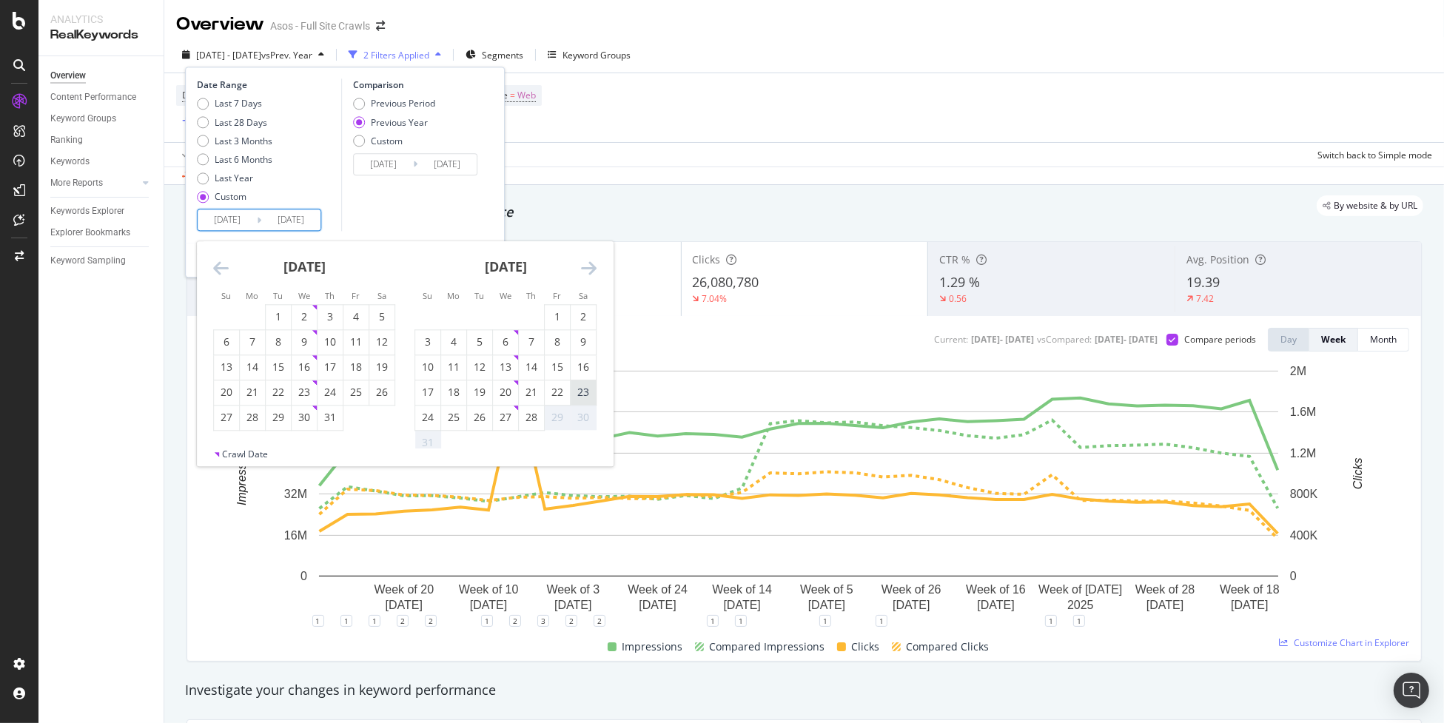
click at [588, 398] on div "23" at bounding box center [583, 393] width 25 height 15
type input "2025/08/23"
type input "2024/08/24"
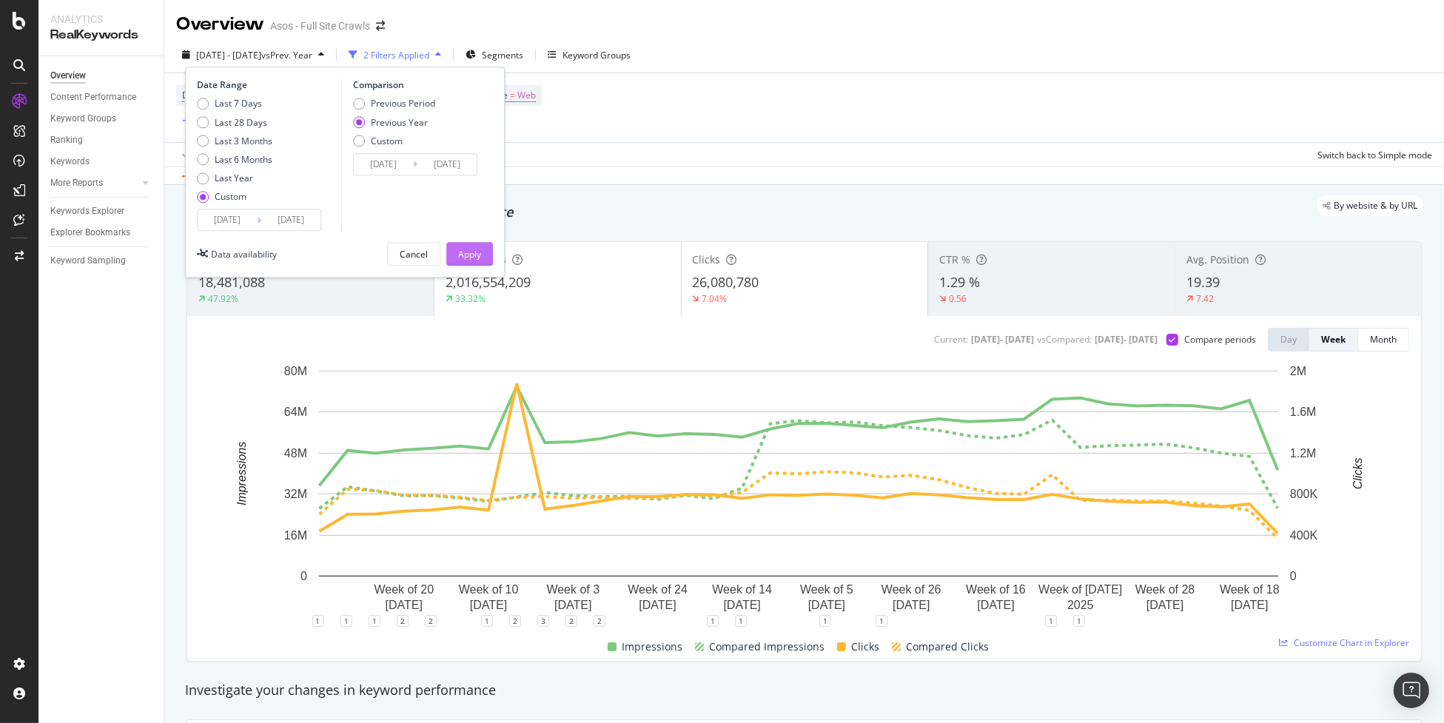
click at [475, 255] on div "Apply" at bounding box center [469, 254] width 23 height 13
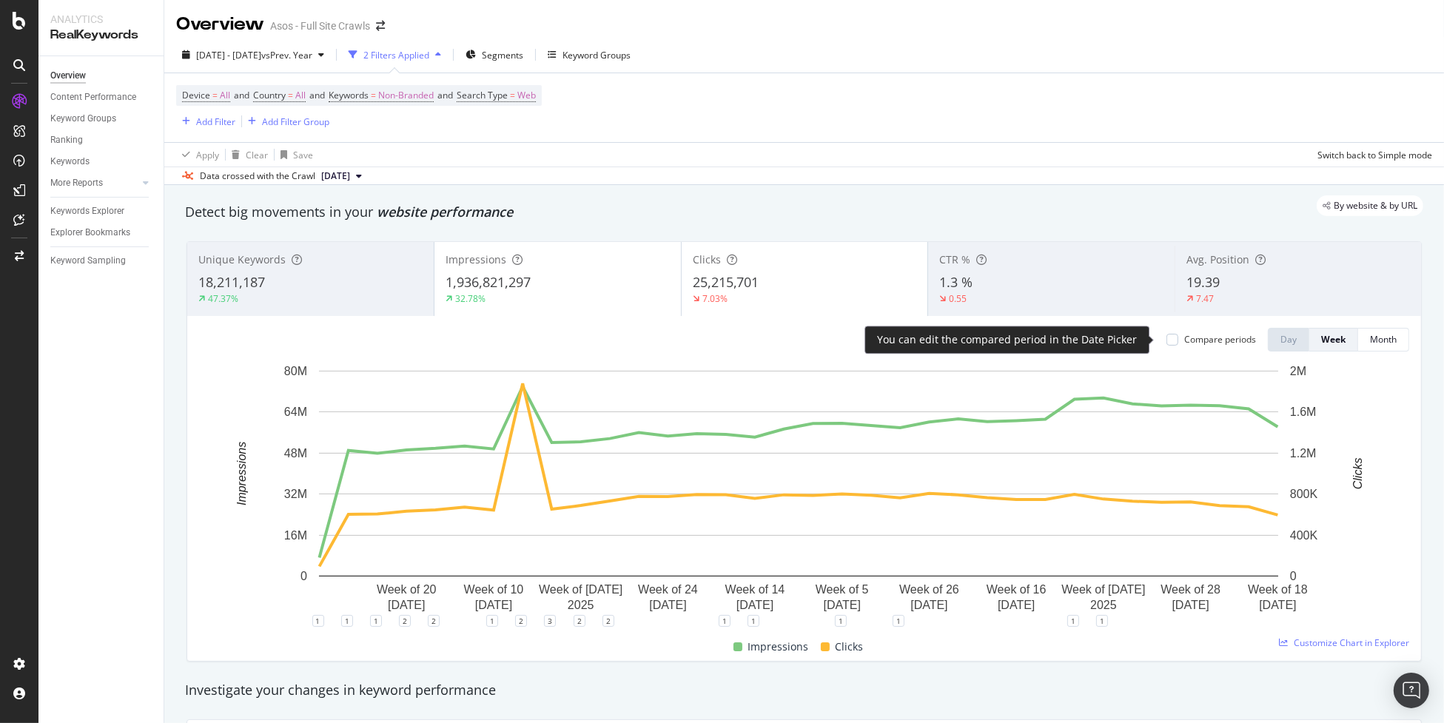
click at [1184, 337] on div "Compare periods" at bounding box center [1220, 339] width 72 height 13
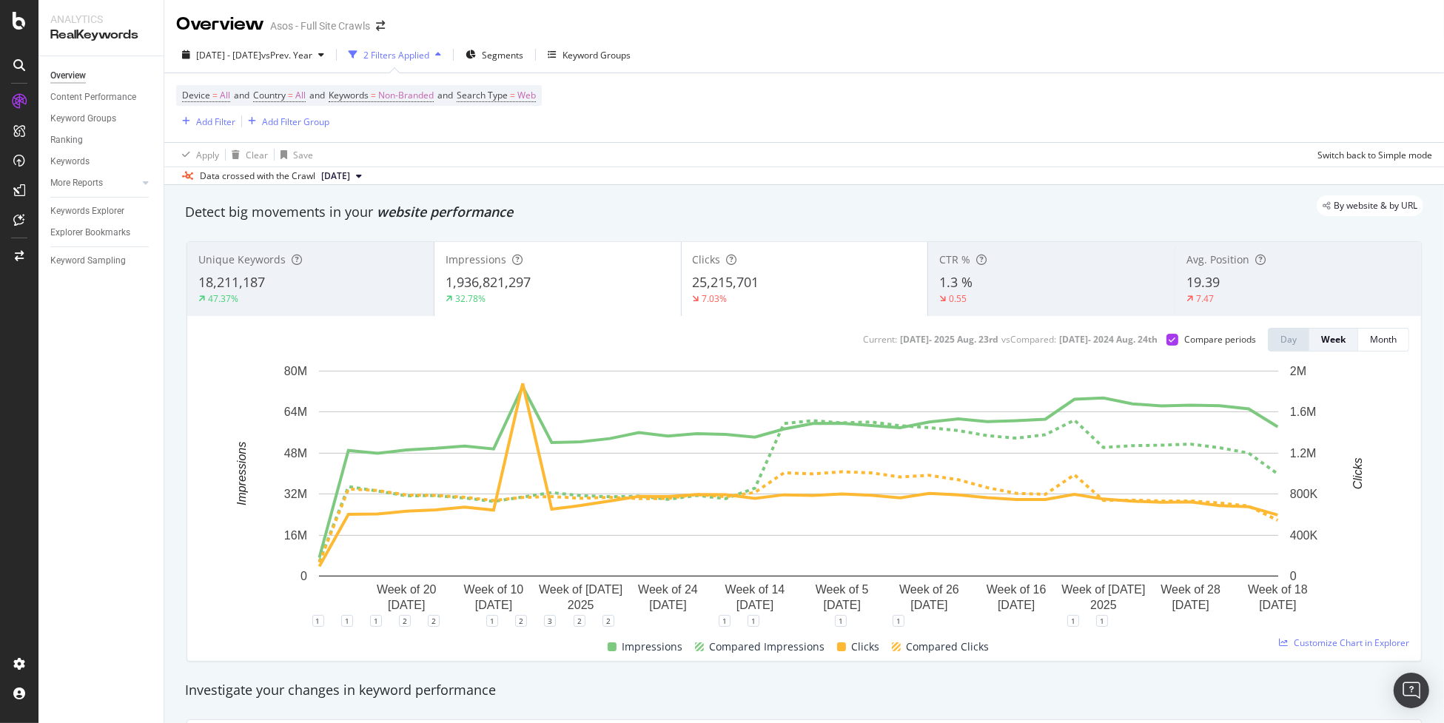
click at [411, 289] on div "18,211,187" at bounding box center [310, 282] width 224 height 19
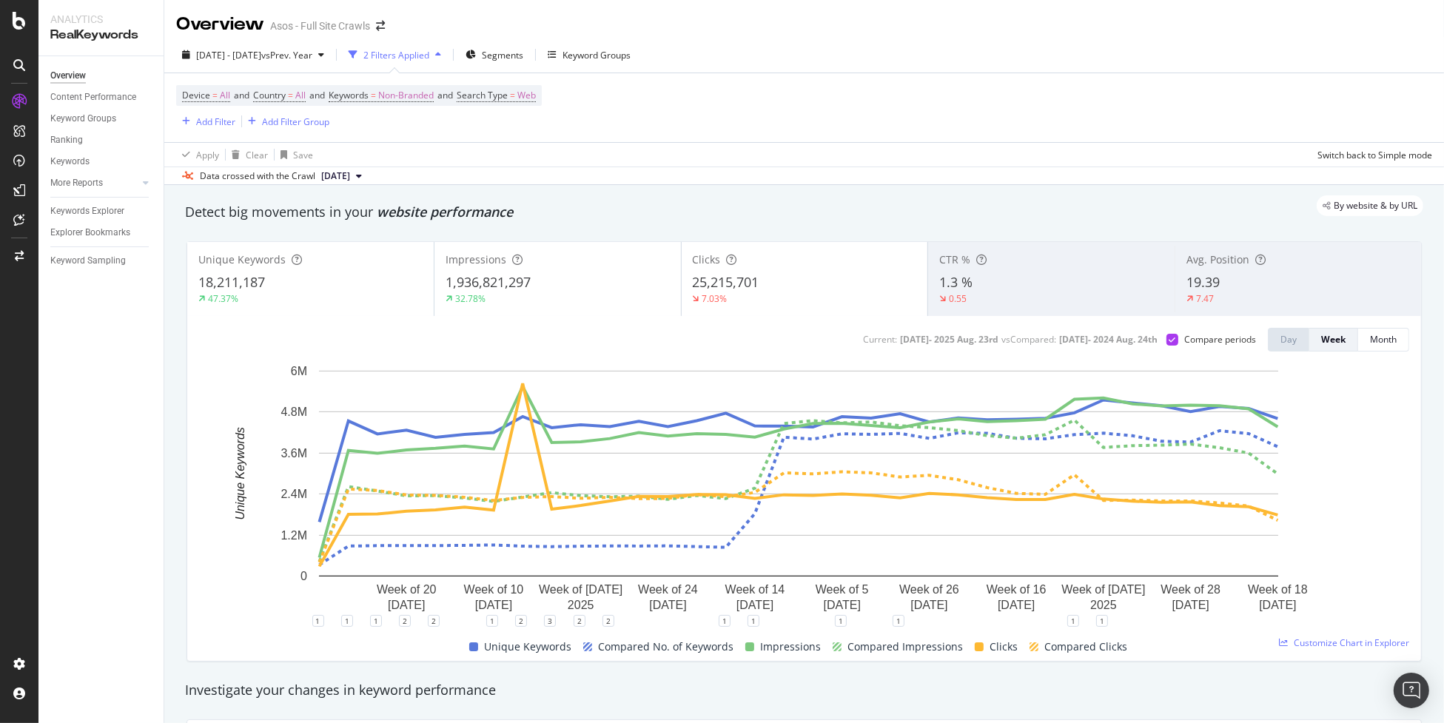
click at [367, 293] on div "47.37%" at bounding box center [310, 298] width 224 height 13
